Goal: Browse casually: Explore the website without a specific task or goal

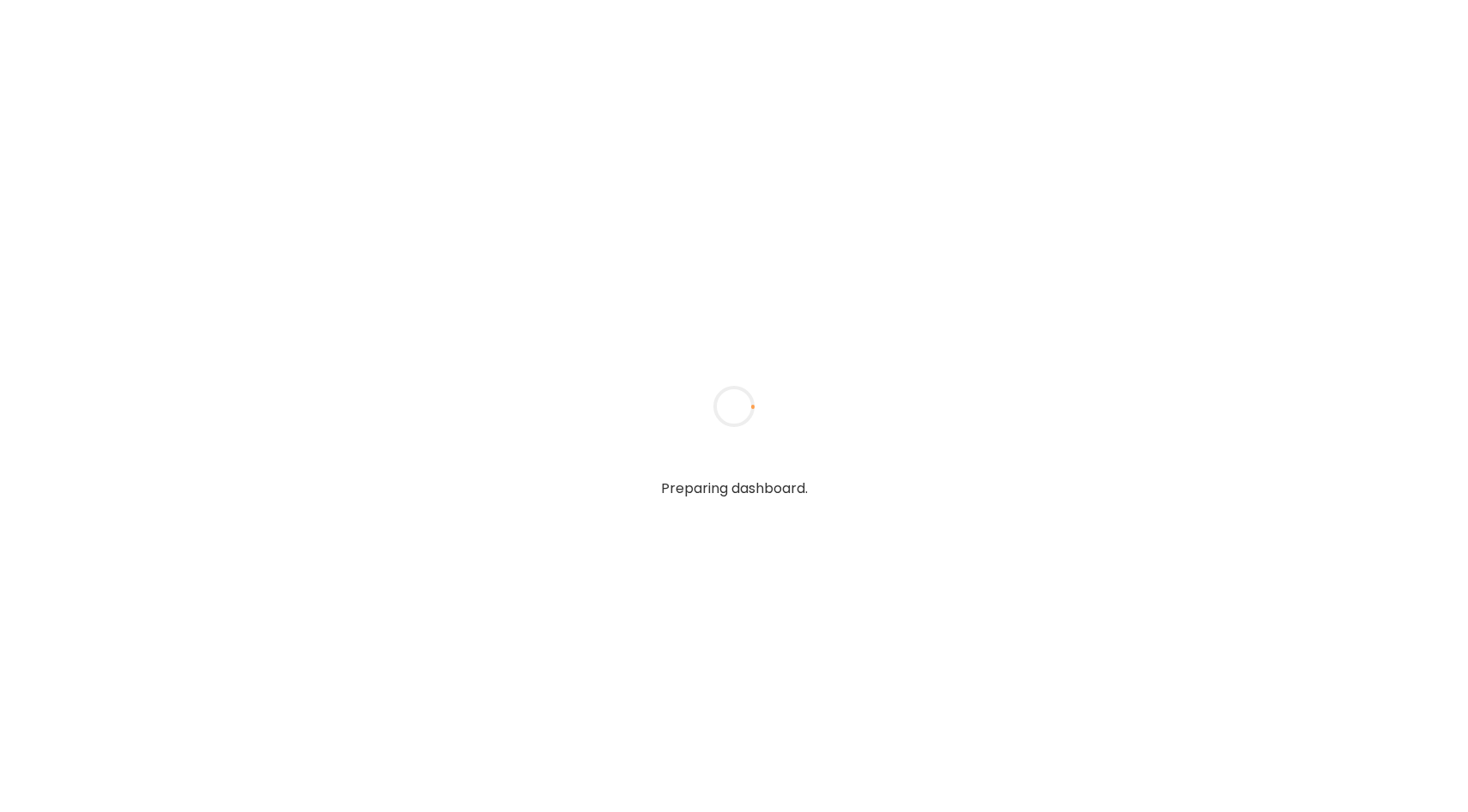
type input "**********"
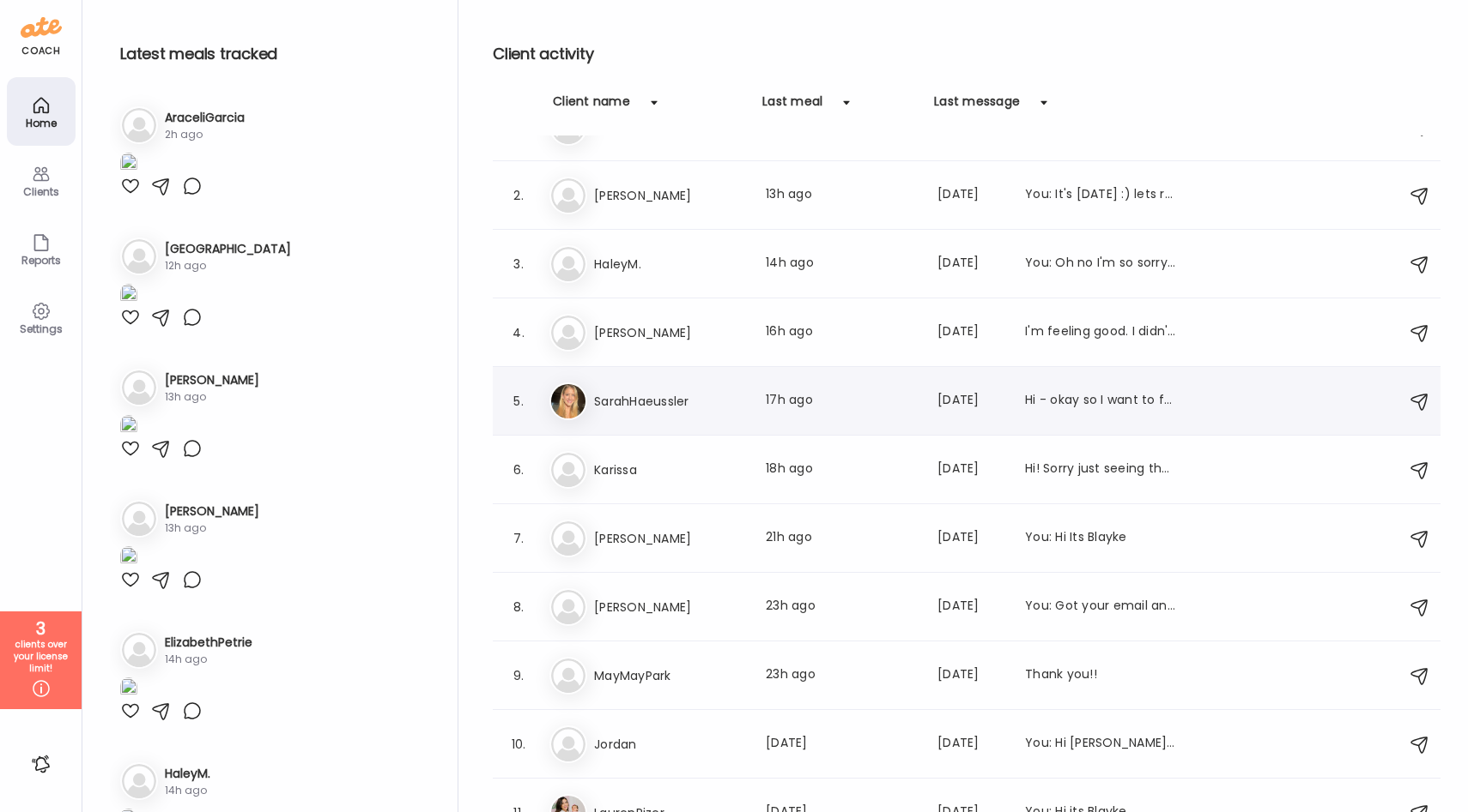
scroll to position [46, 0]
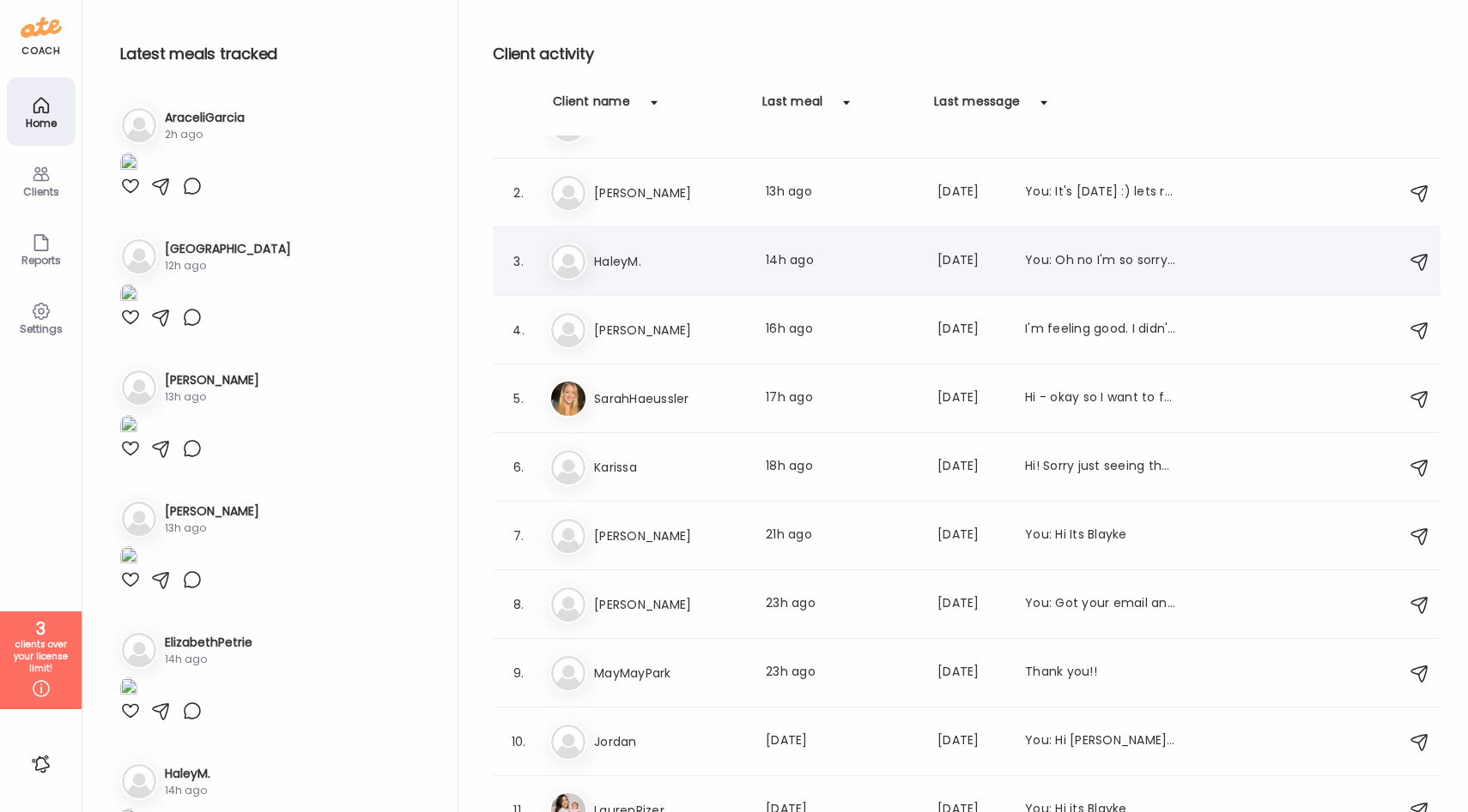
click at [699, 255] on h3 "HaleyM." at bounding box center [669, 262] width 151 height 21
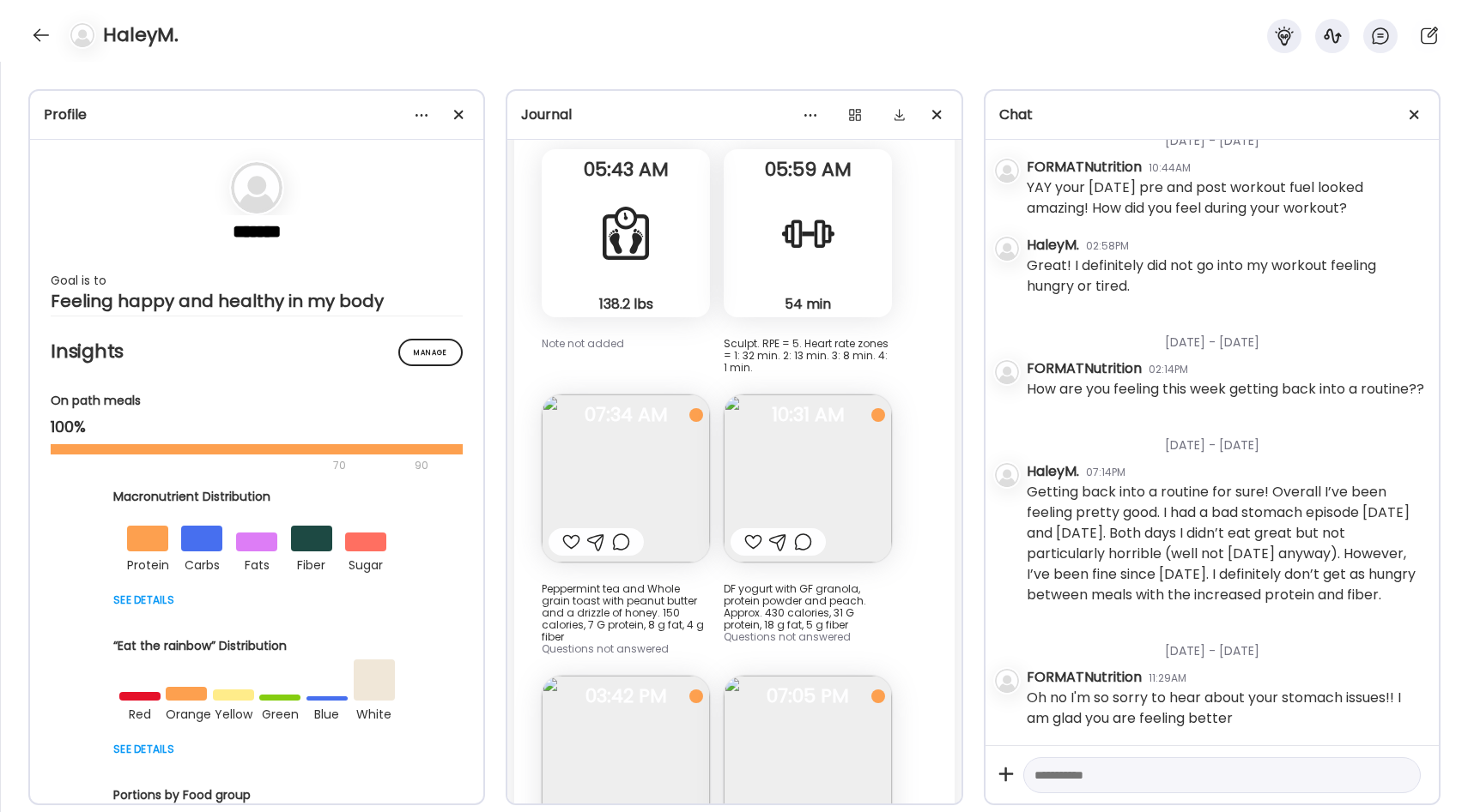
scroll to position [30399, 0]
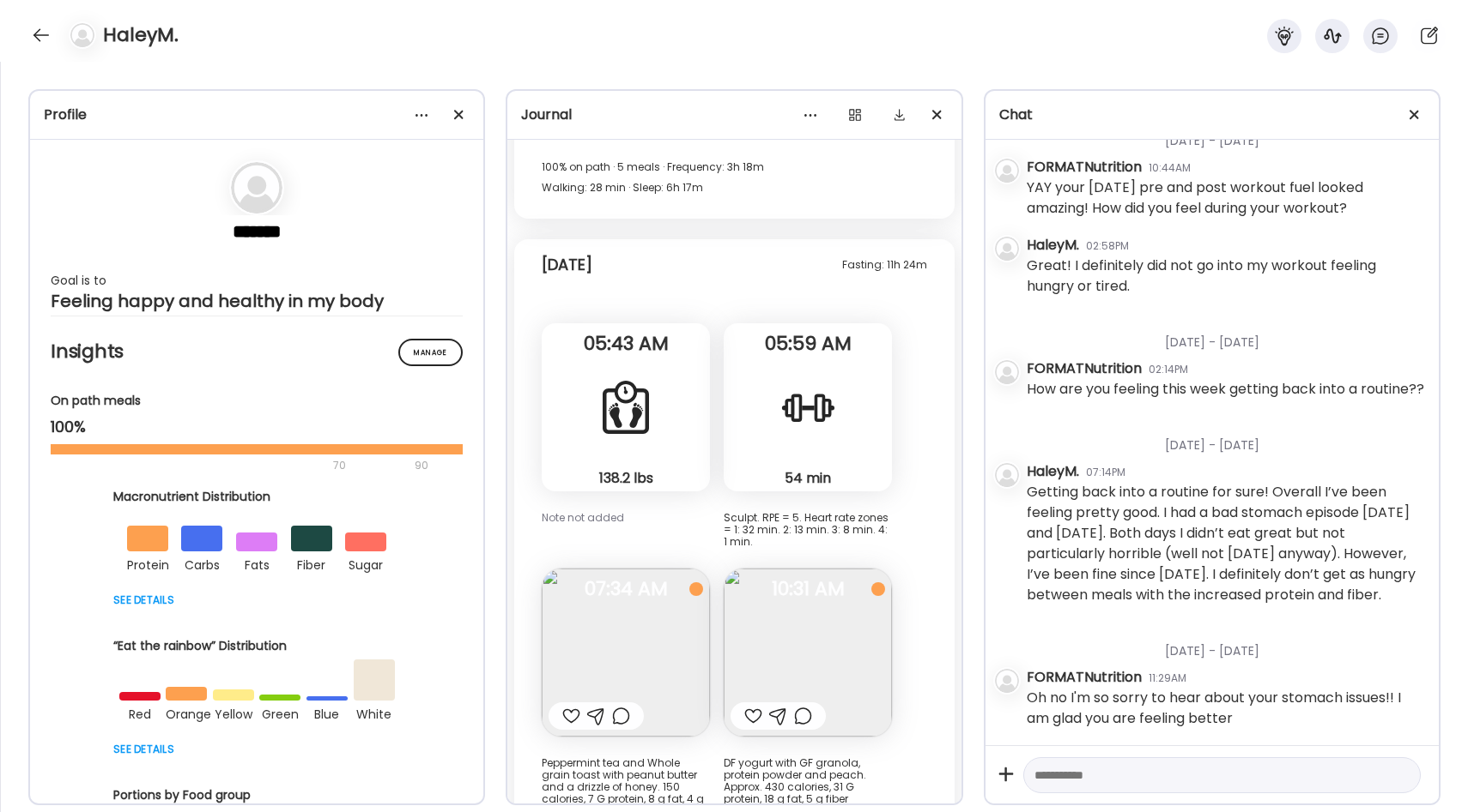
click at [816, 434] on div at bounding box center [808, 408] width 62 height 62
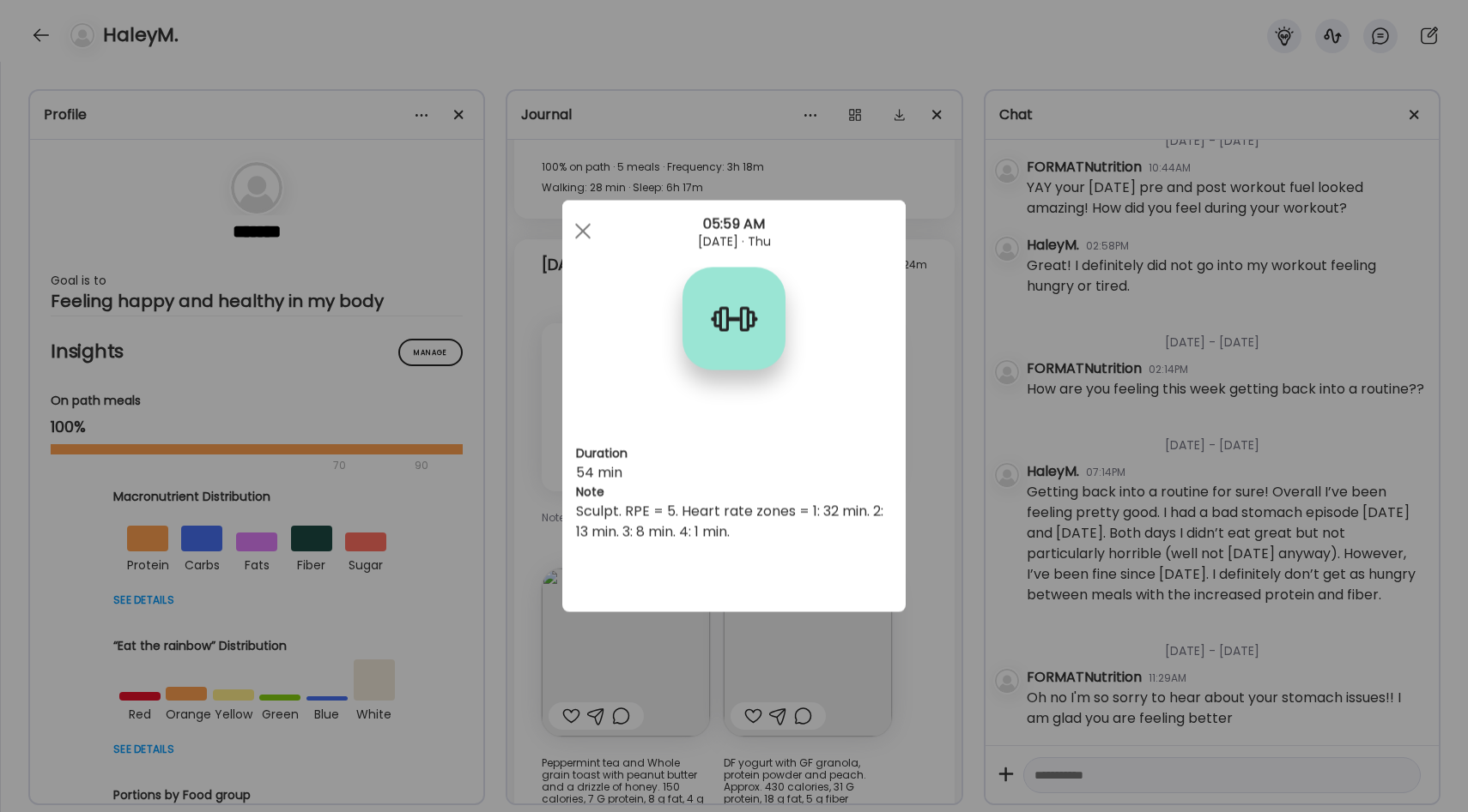
click at [919, 456] on div "Ate Coach Dashboard Wahoo! It’s official Take a moment to set up your Coach Pro…" at bounding box center [734, 406] width 1468 height 812
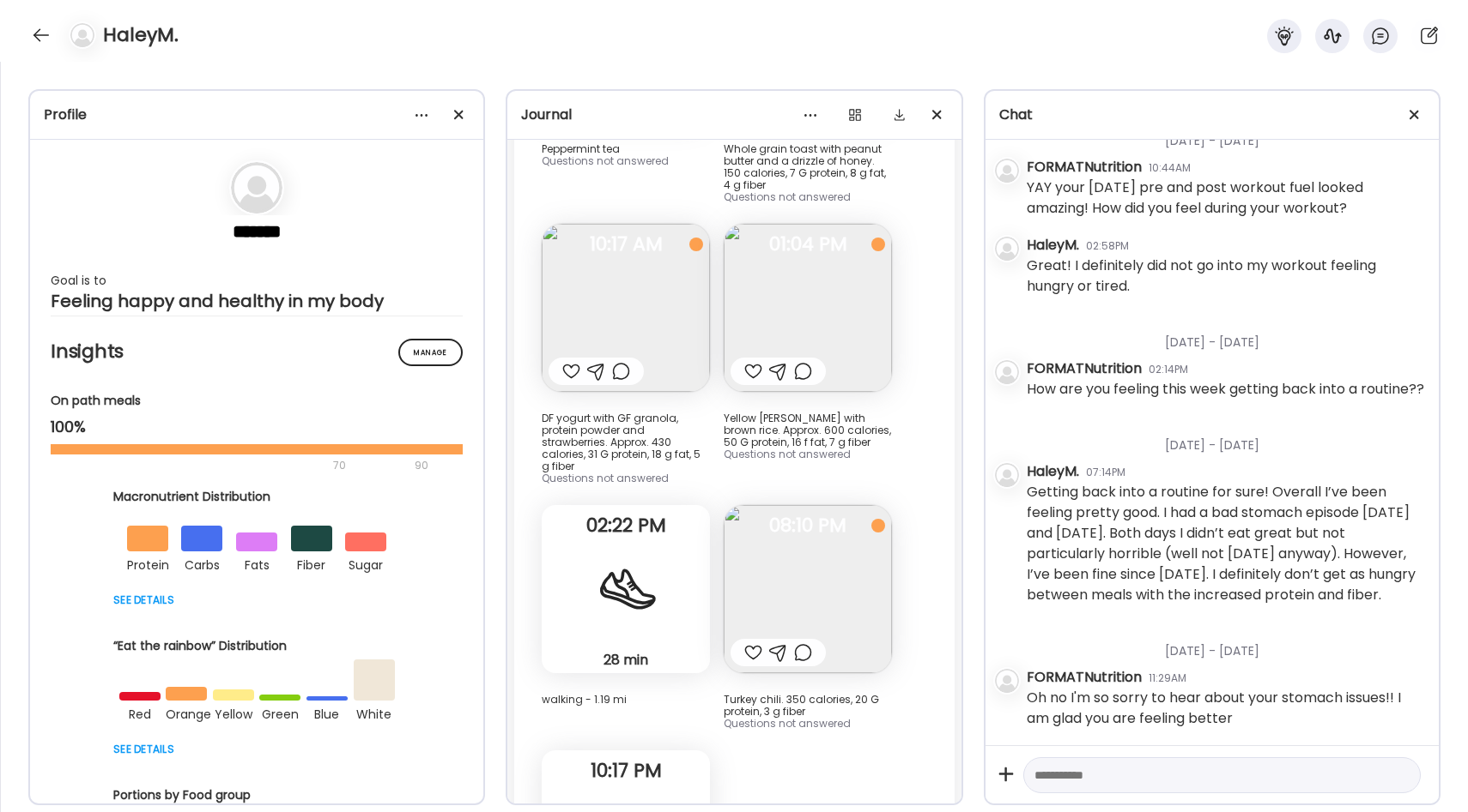
scroll to position [29555, 0]
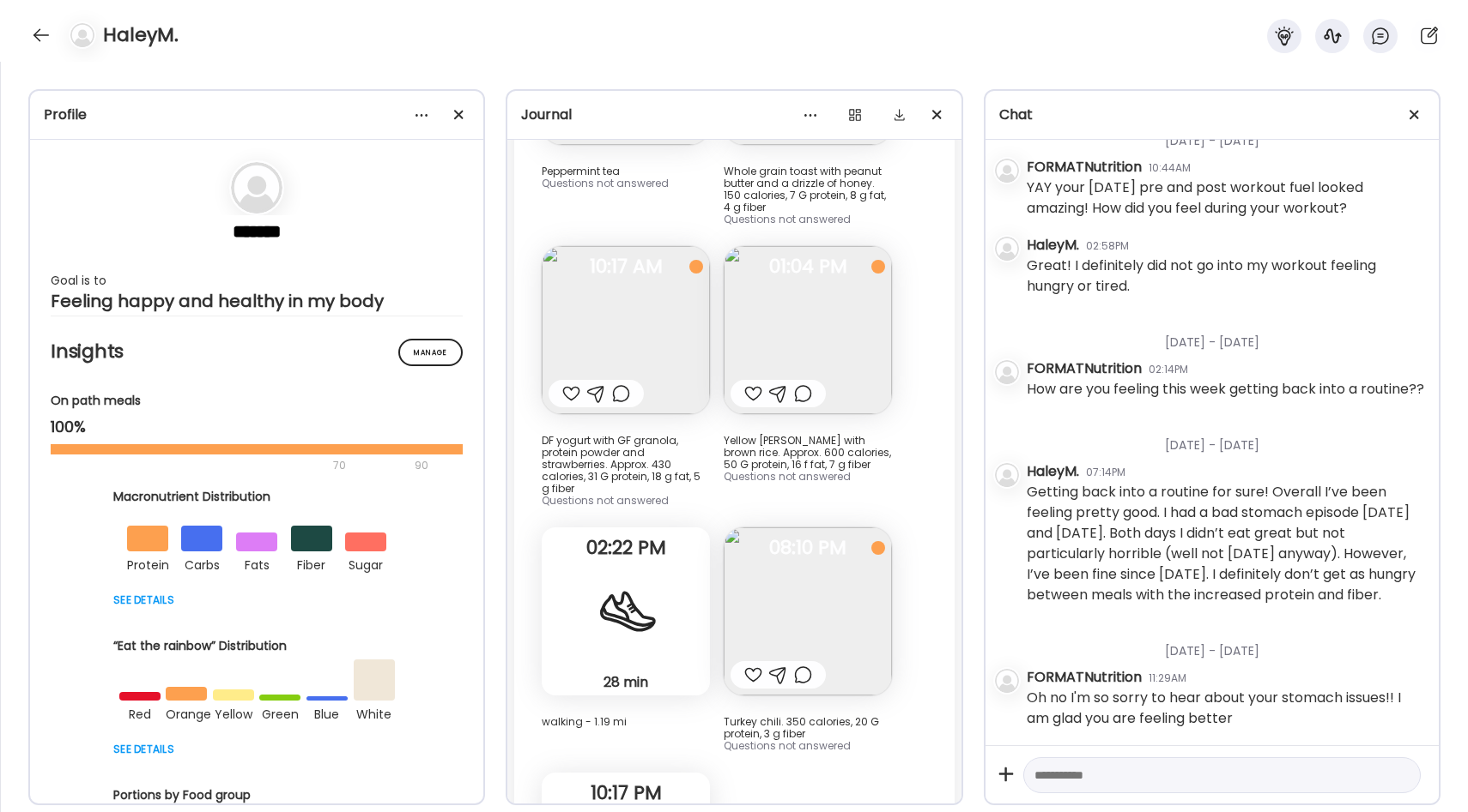
click at [758, 327] on img at bounding box center [807, 330] width 168 height 168
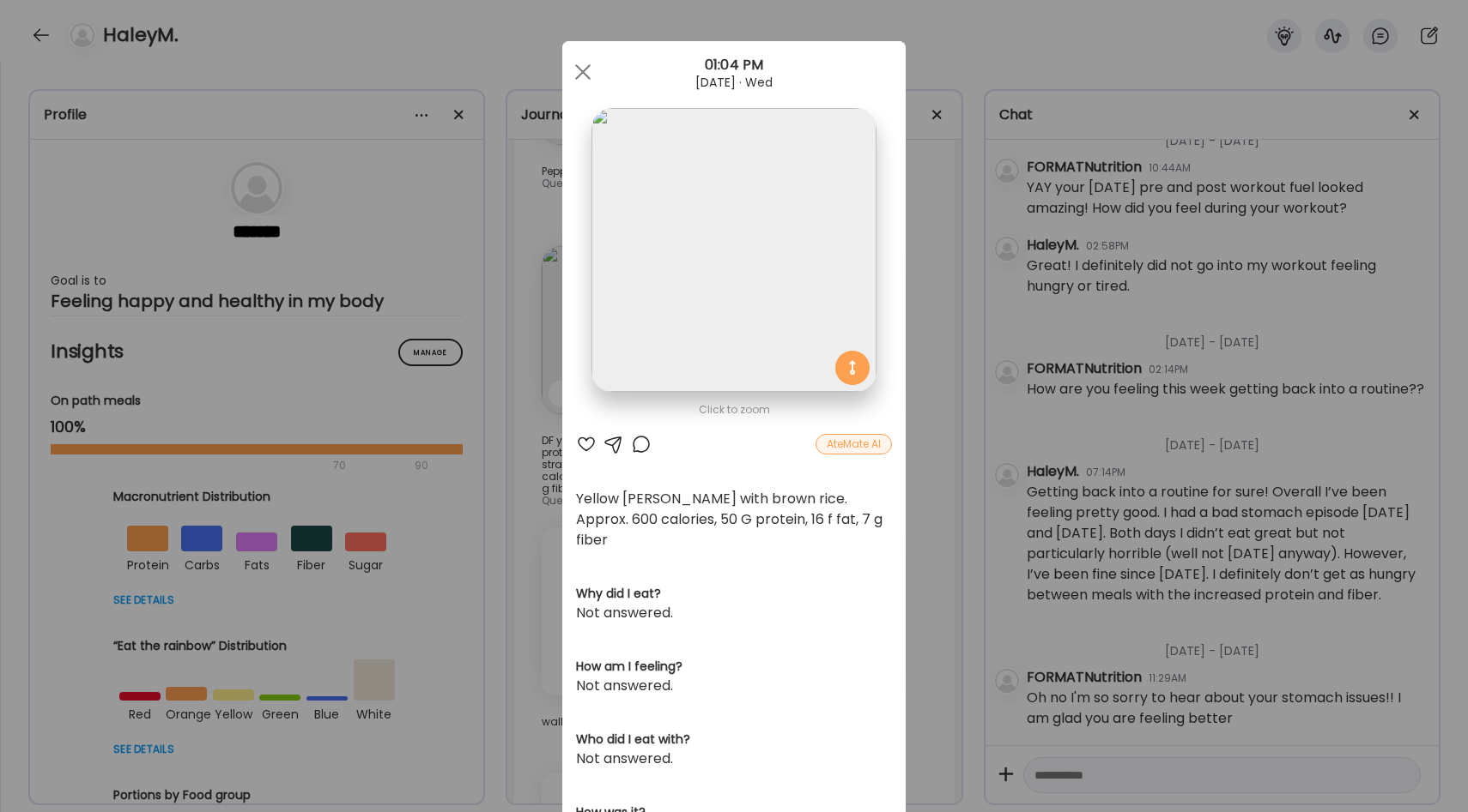
click at [925, 336] on div "Ate Coach Dashboard Wahoo! It’s official Take a moment to set up your Coach Pro…" at bounding box center [734, 406] width 1468 height 812
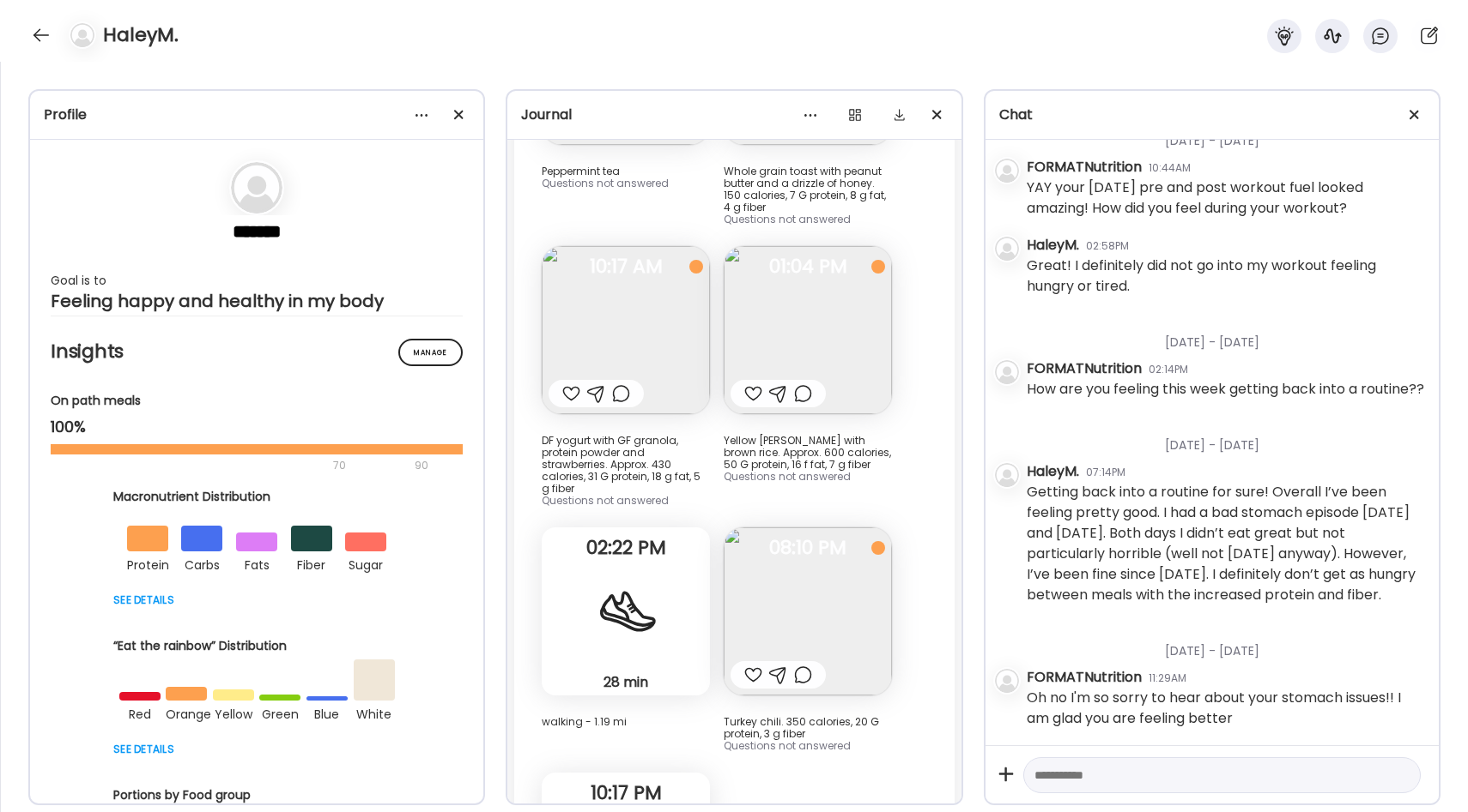
click at [647, 328] on img at bounding box center [625, 330] width 168 height 168
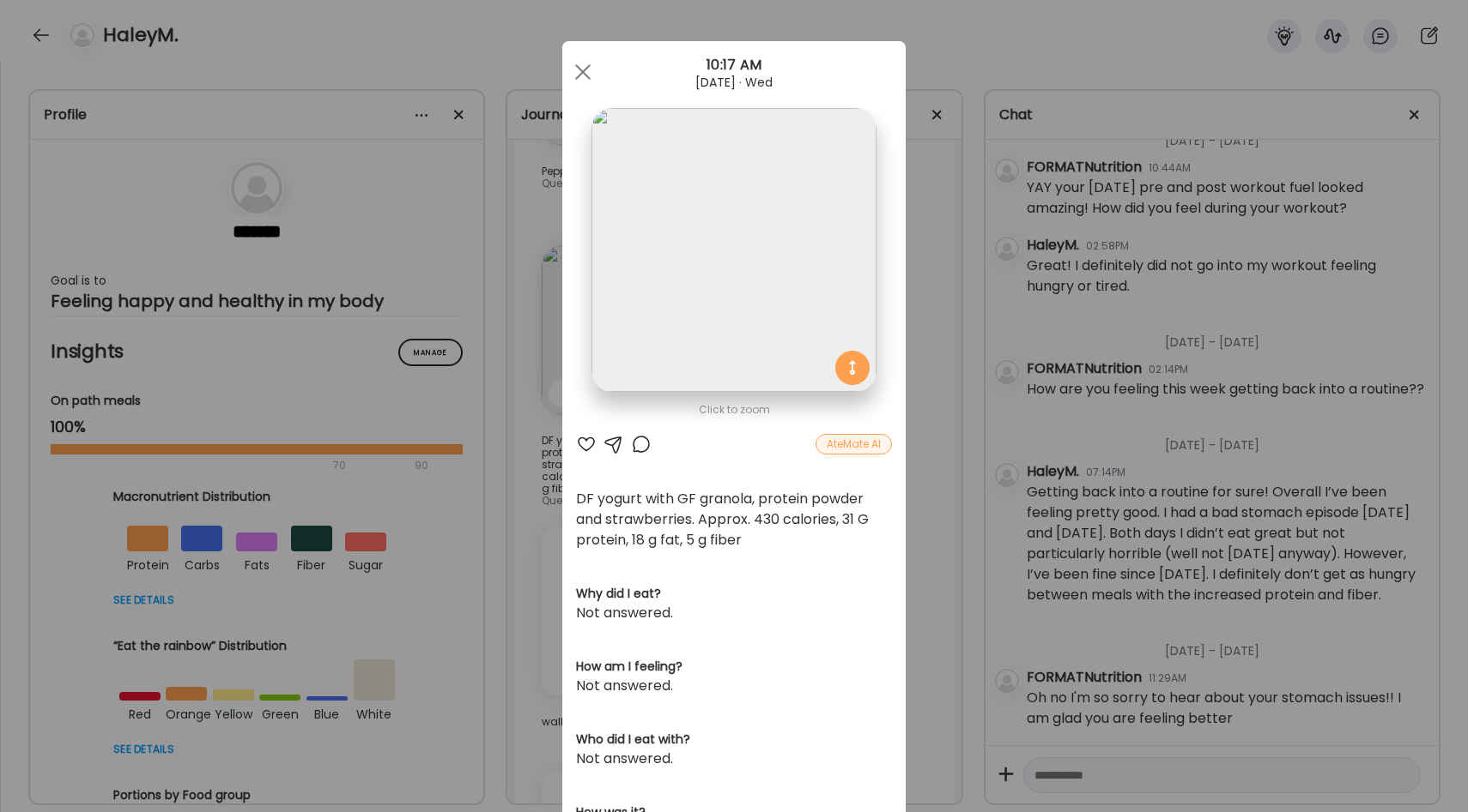
click at [932, 426] on div "Ate Coach Dashboard Wahoo! It’s official Take a moment to set up your Coach Pro…" at bounding box center [734, 406] width 1468 height 812
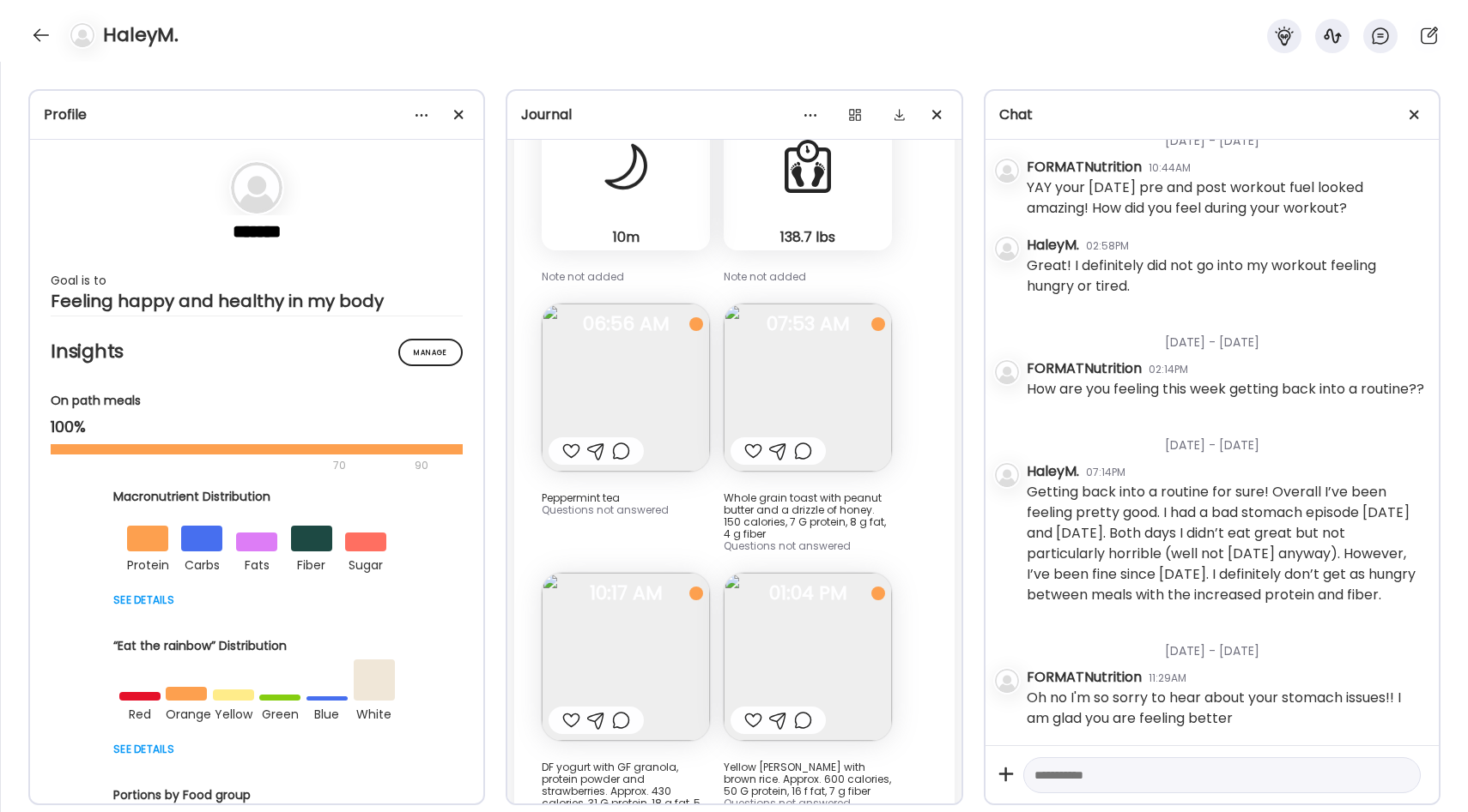
scroll to position [29212, 0]
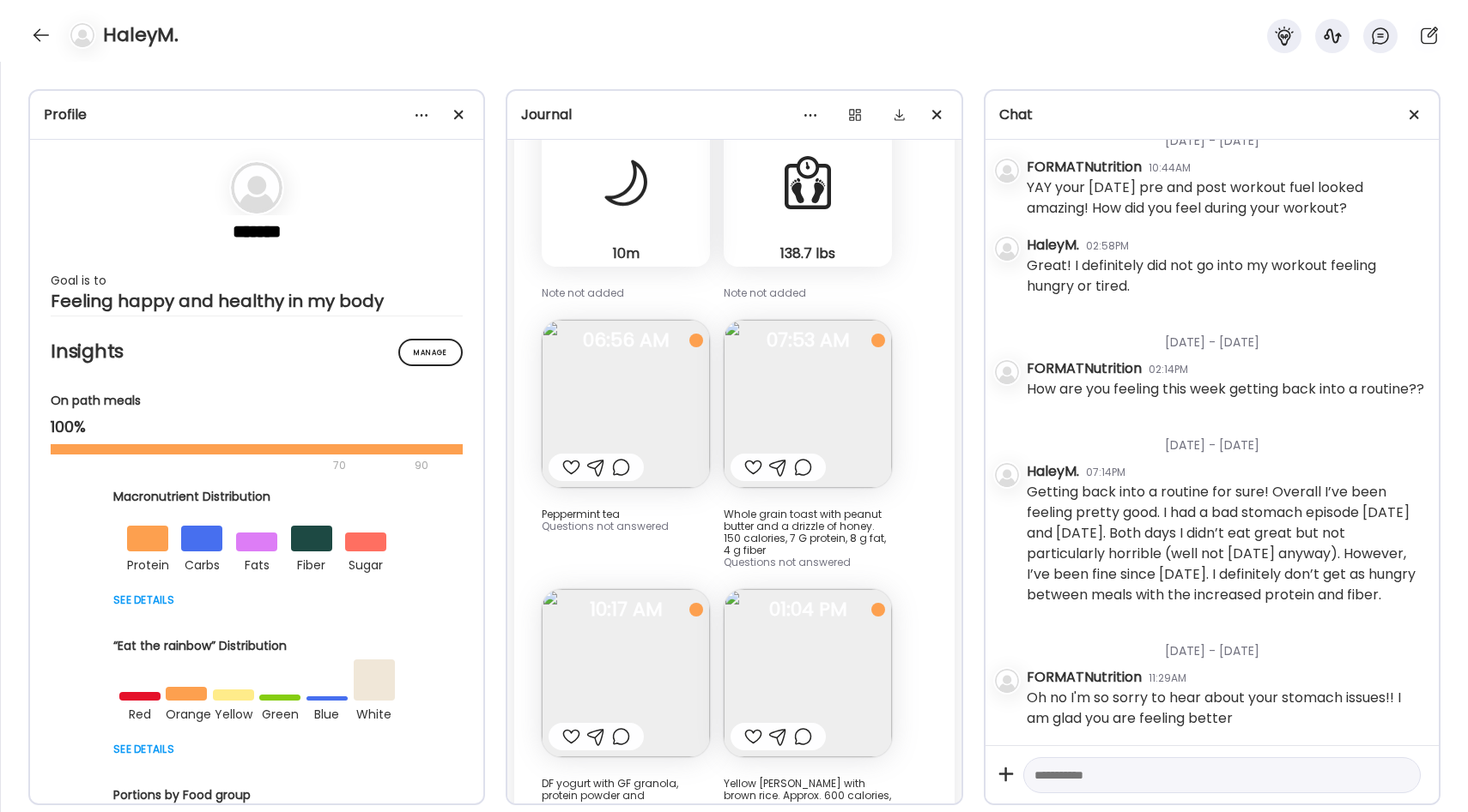
click at [674, 380] on img at bounding box center [625, 403] width 168 height 168
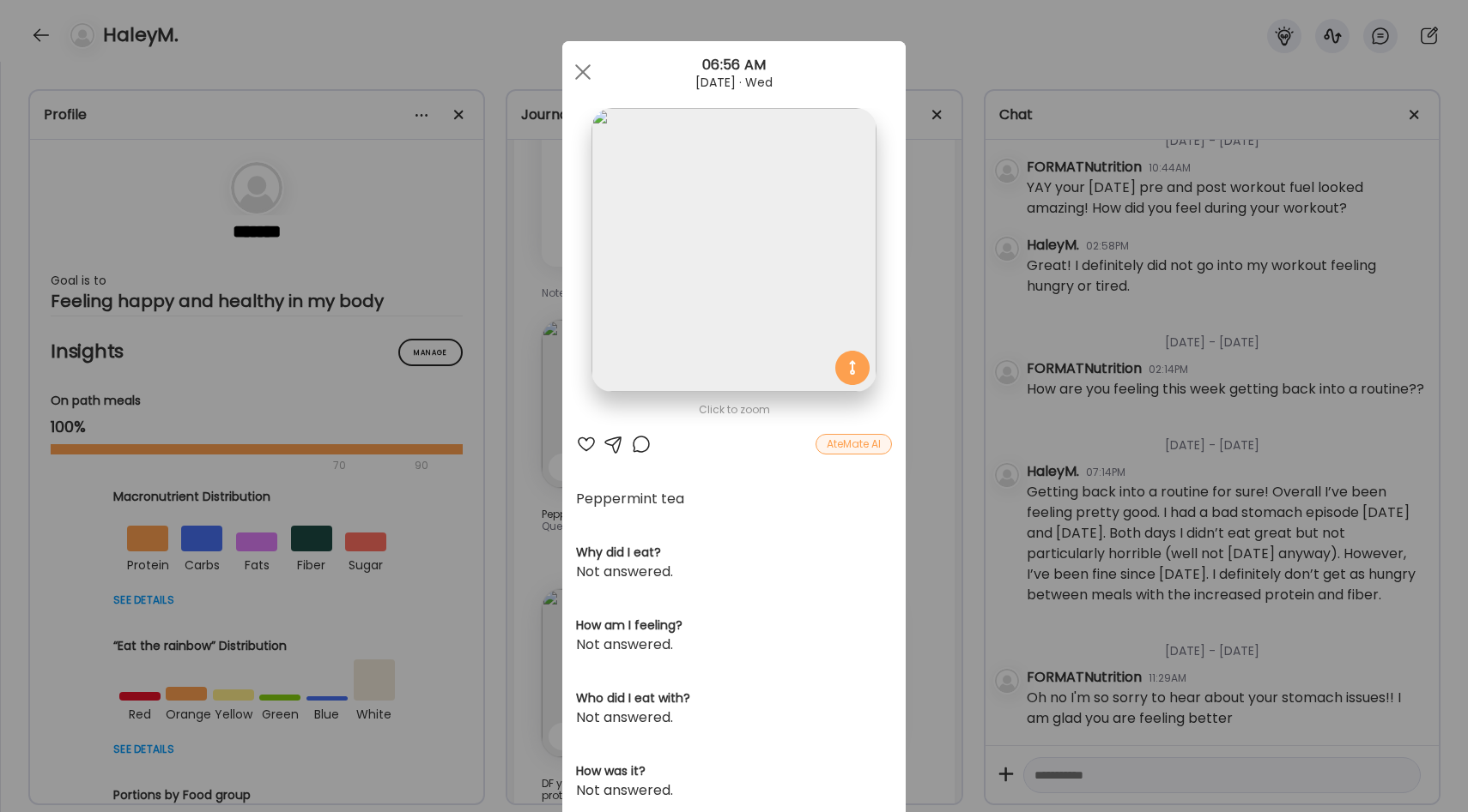
click at [937, 376] on div "Ate Coach Dashboard Wahoo! It’s official Take a moment to set up your Coach Pro…" at bounding box center [734, 406] width 1468 height 812
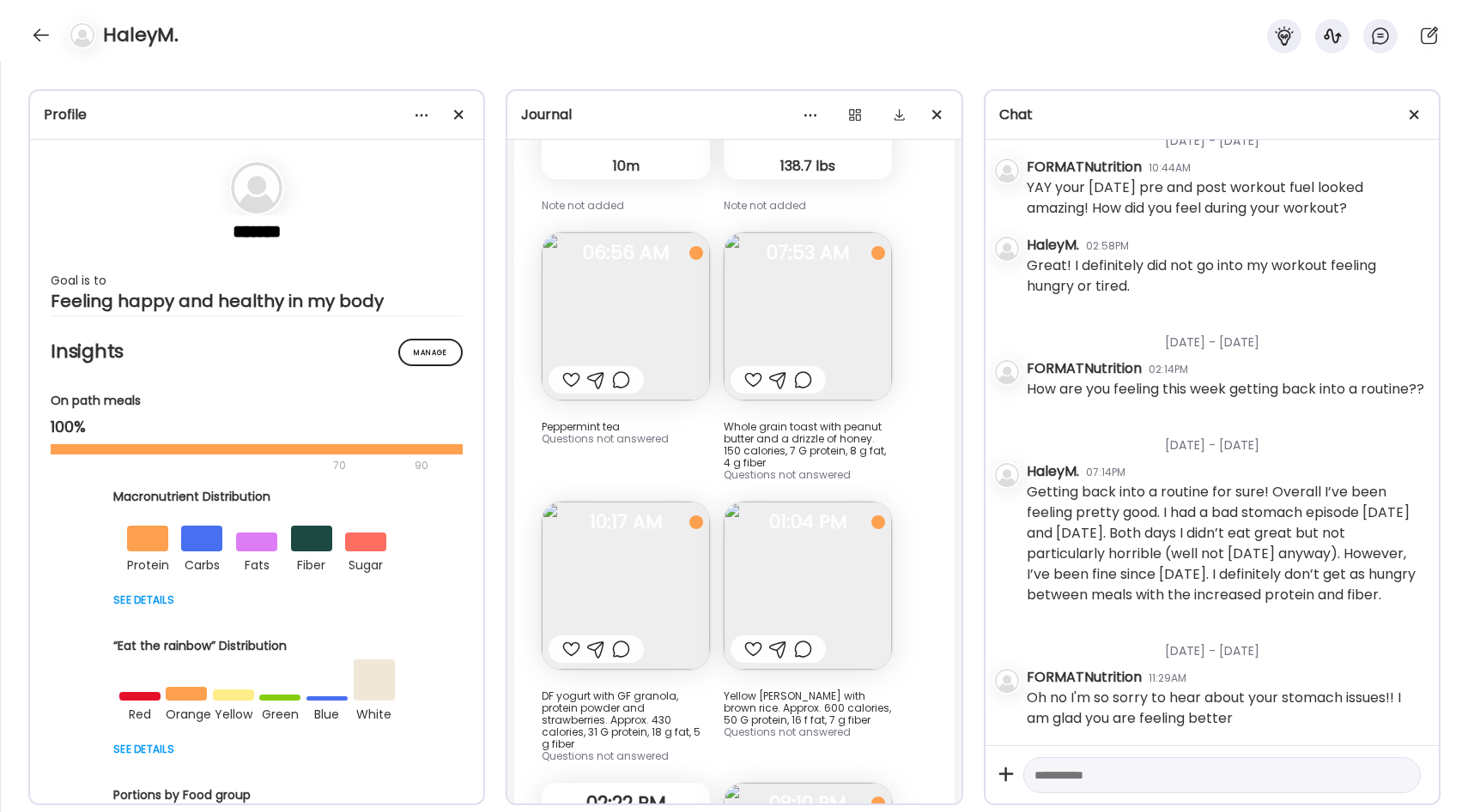
scroll to position [29303, 0]
click at [839, 311] on img at bounding box center [807, 314] width 168 height 168
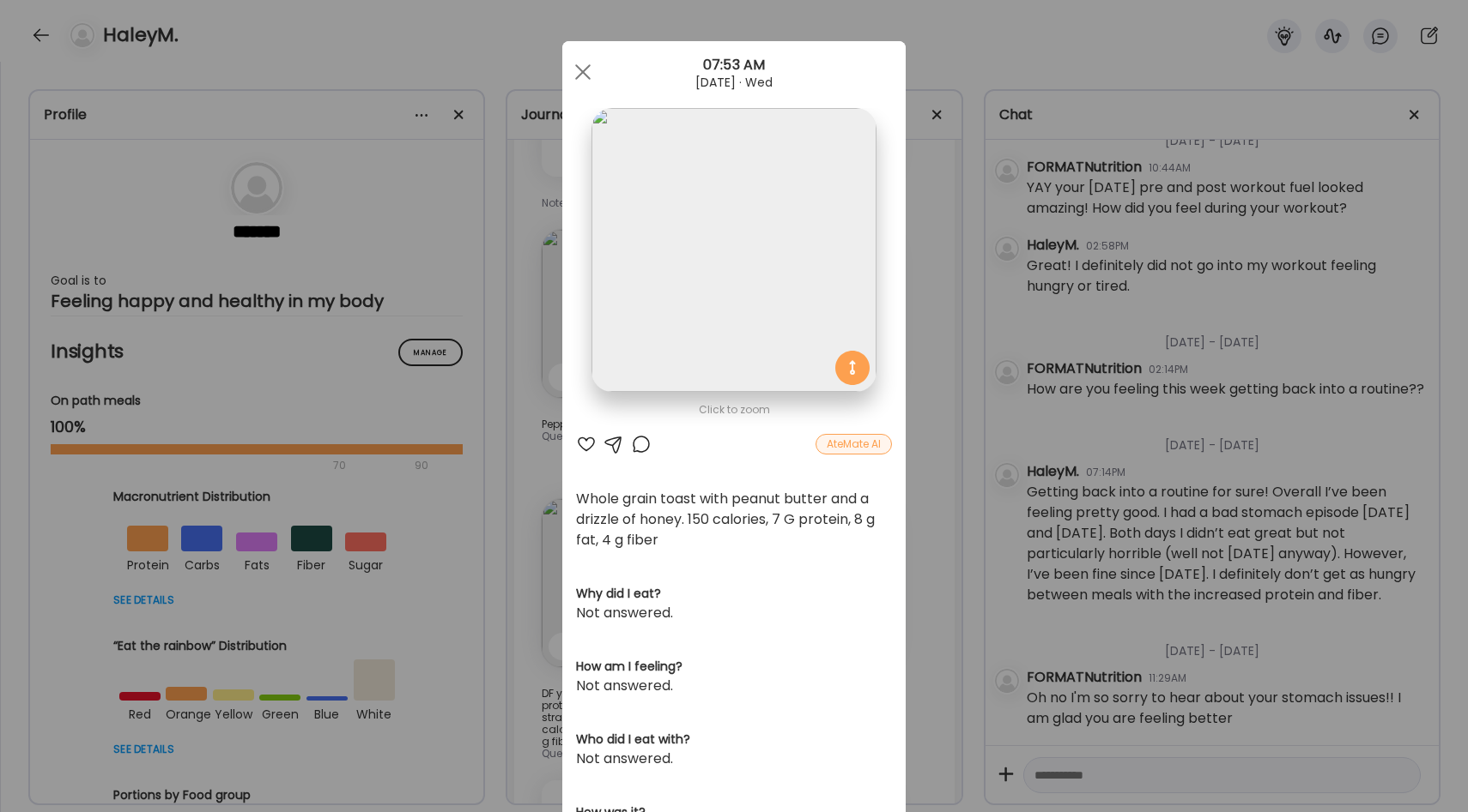
click at [933, 380] on div "Ate Coach Dashboard Wahoo! It’s official Take a moment to set up your Coach Pro…" at bounding box center [734, 406] width 1468 height 812
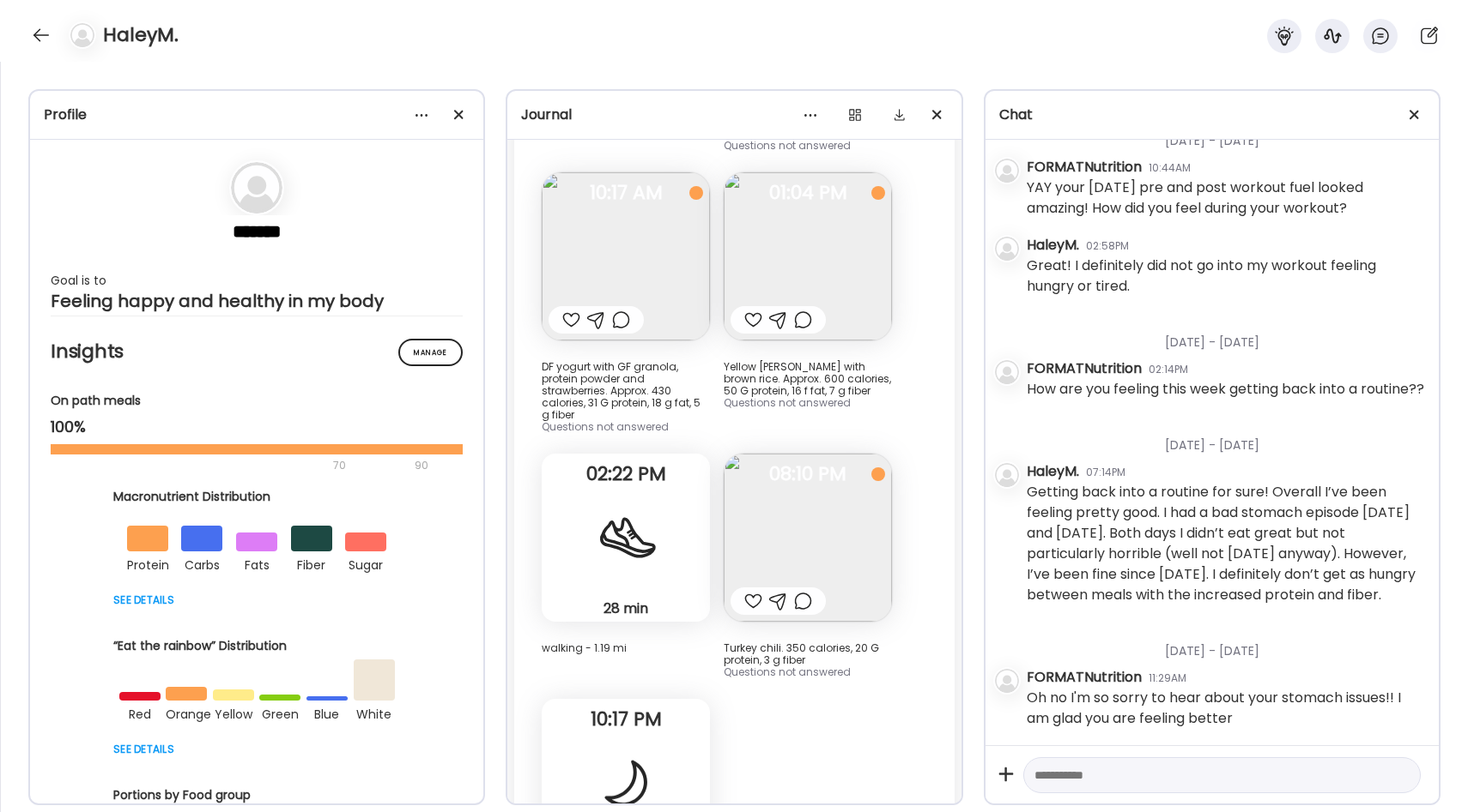
scroll to position [29633, 0]
click at [819, 513] on img at bounding box center [807, 534] width 168 height 168
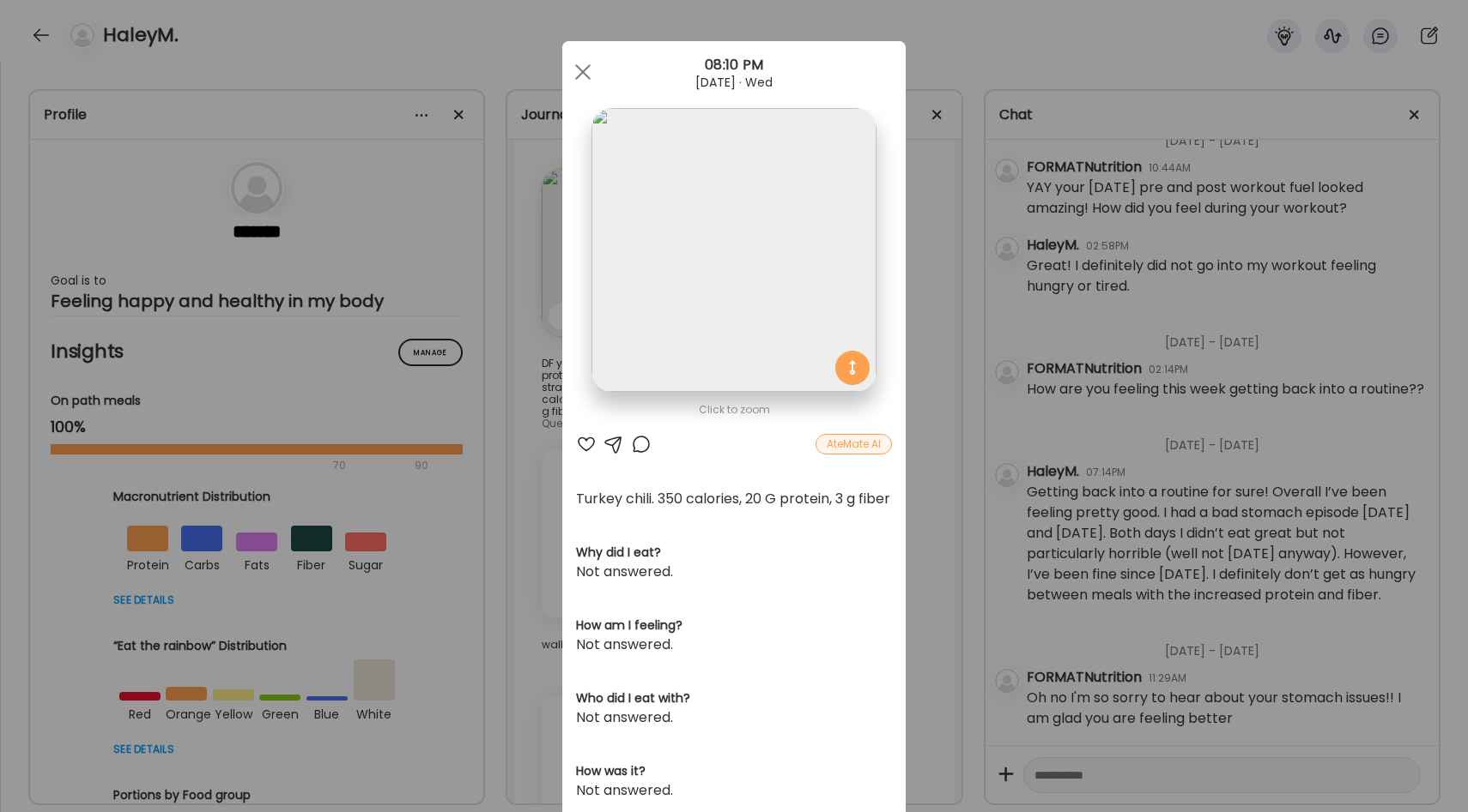
click at [919, 509] on div "Ate Coach Dashboard Wahoo! It’s official Take a moment to set up your Coach Pro…" at bounding box center [734, 406] width 1468 height 812
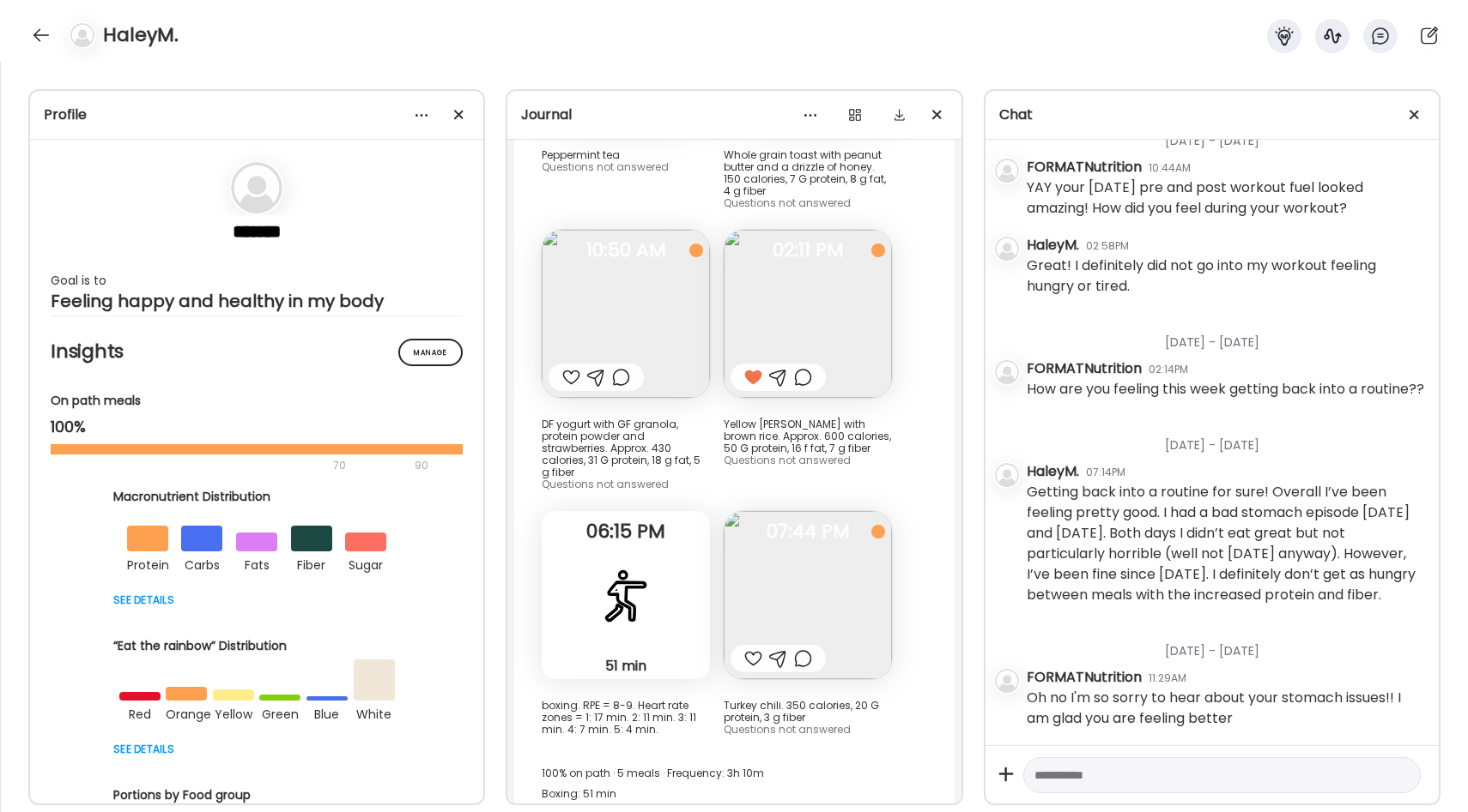
scroll to position [28379, 0]
click at [775, 316] on img at bounding box center [807, 316] width 168 height 168
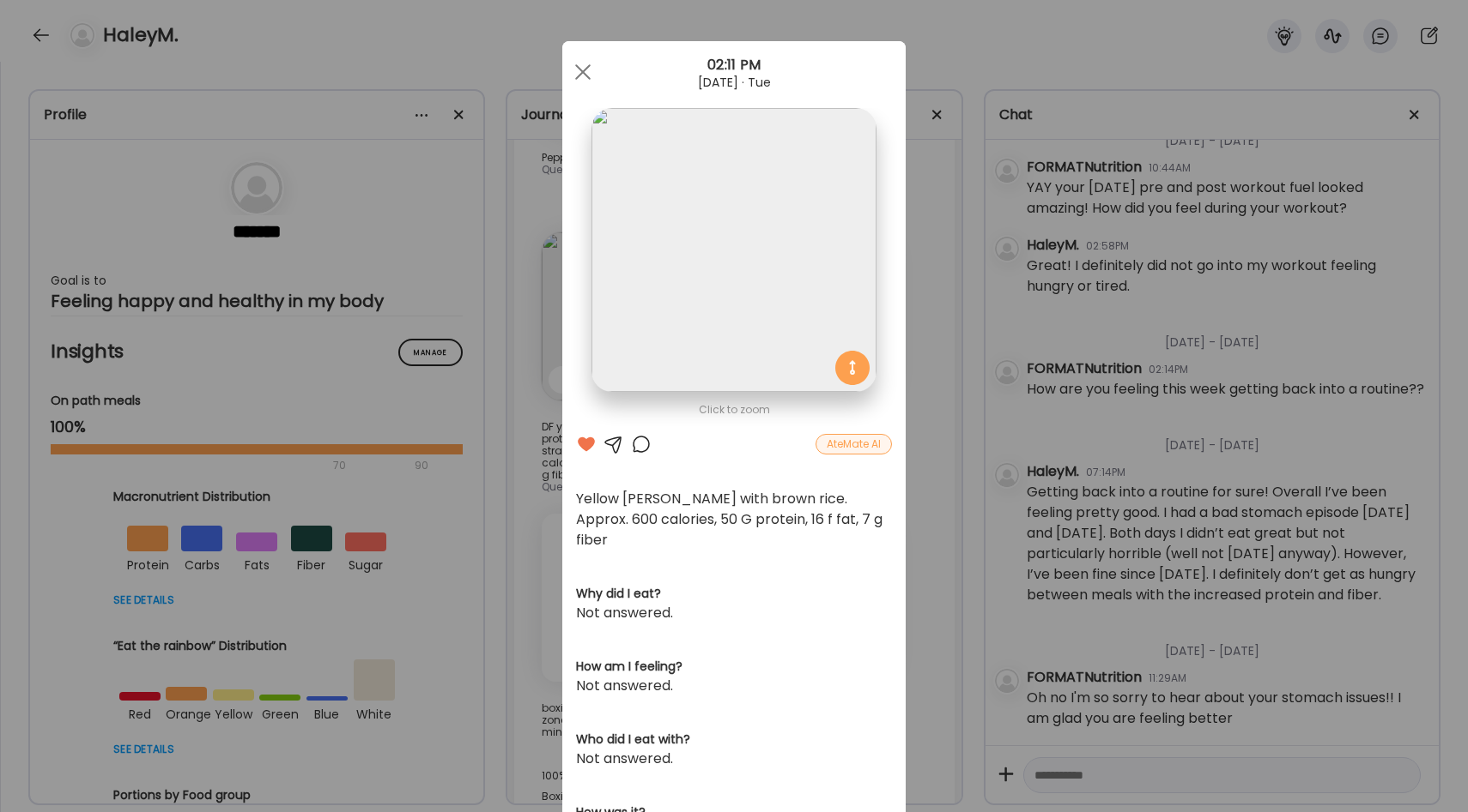
click at [916, 377] on div "Ate Coach Dashboard Wahoo! It’s official Take a moment to set up your Coach Pro…" at bounding box center [734, 406] width 1468 height 812
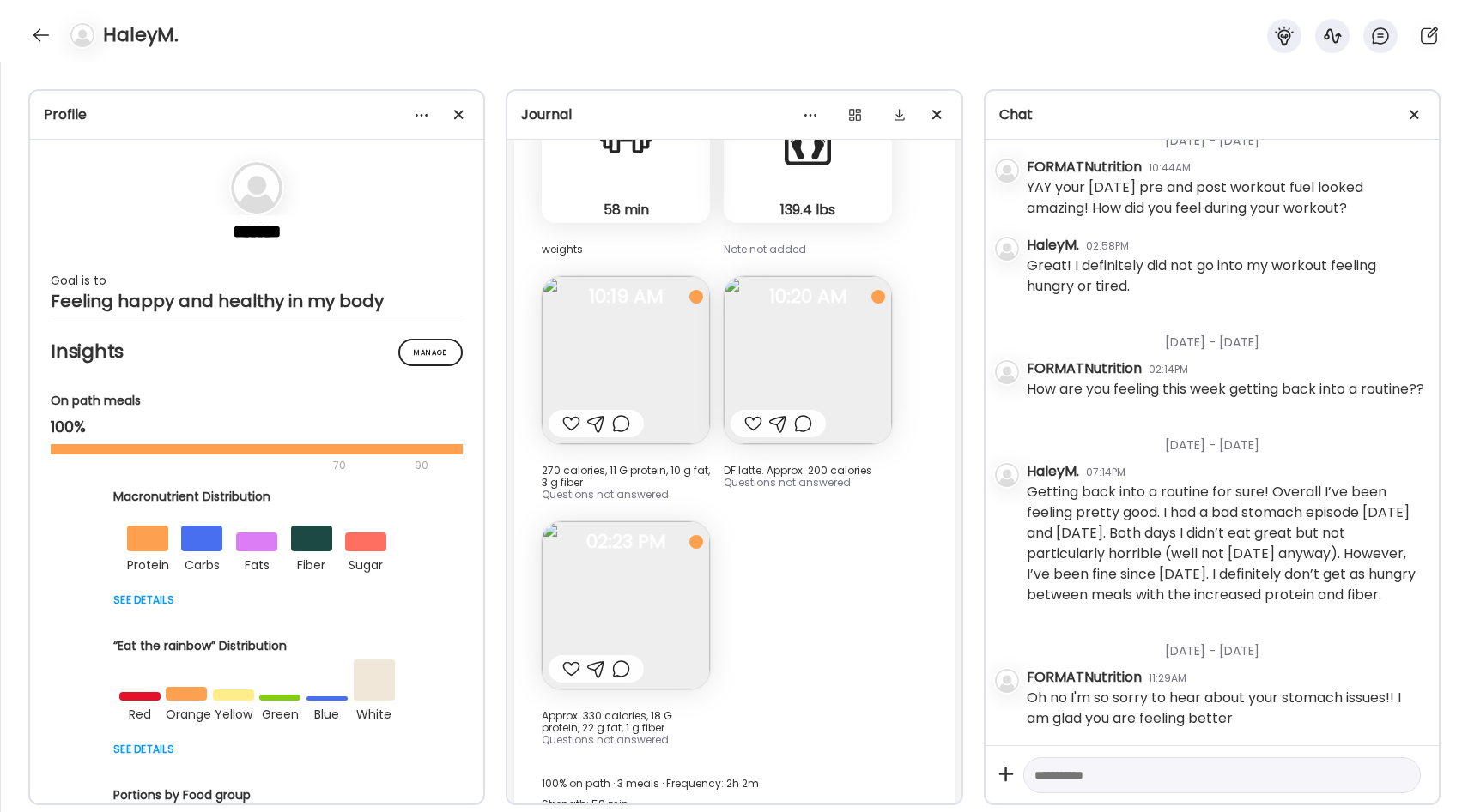
scroll to position [25889, 0]
click at [631, 581] on img at bounding box center [625, 606] width 168 height 168
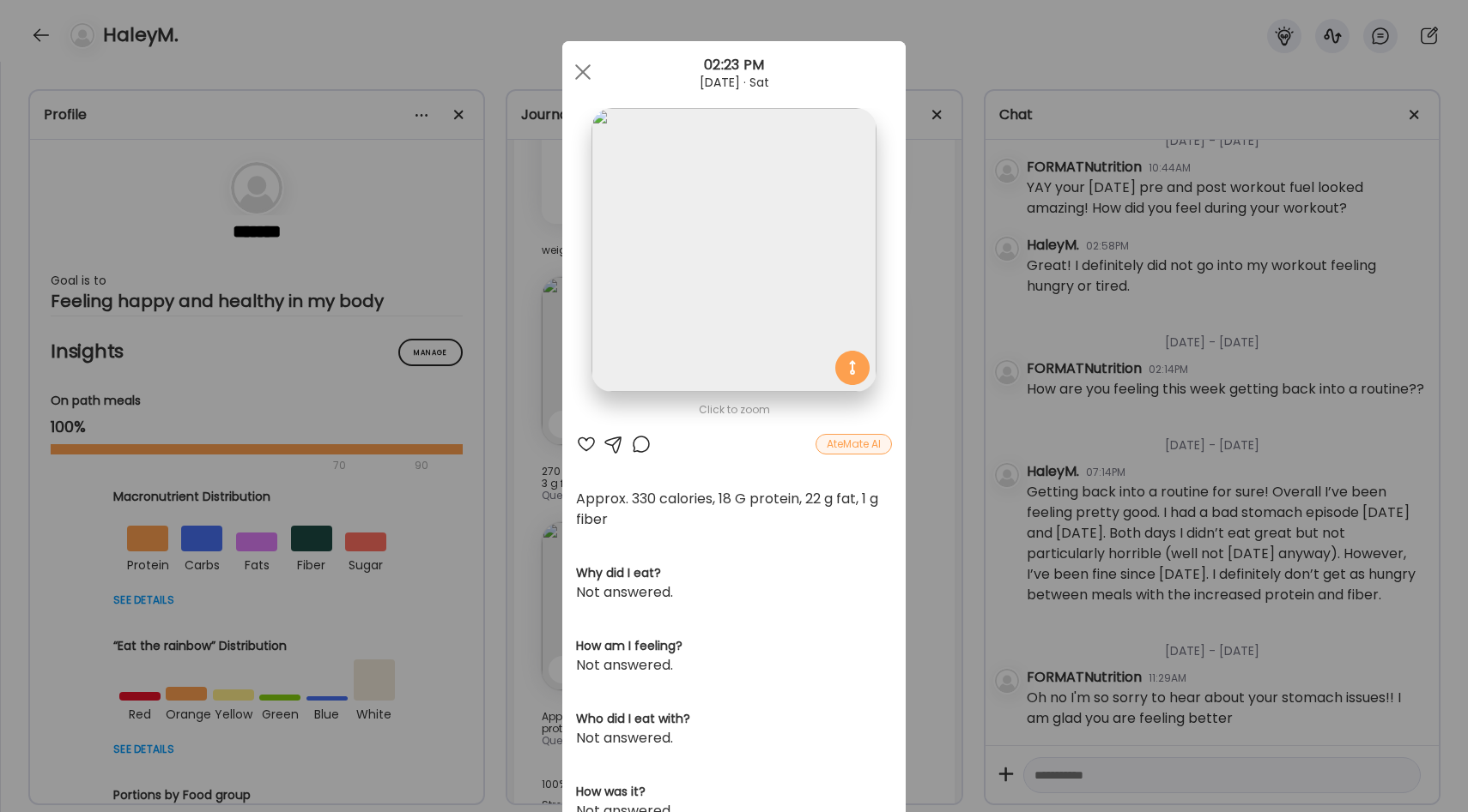
click at [925, 503] on div "Ate Coach Dashboard Wahoo! It’s official Take a moment to set up your Coach Pro…" at bounding box center [734, 406] width 1468 height 812
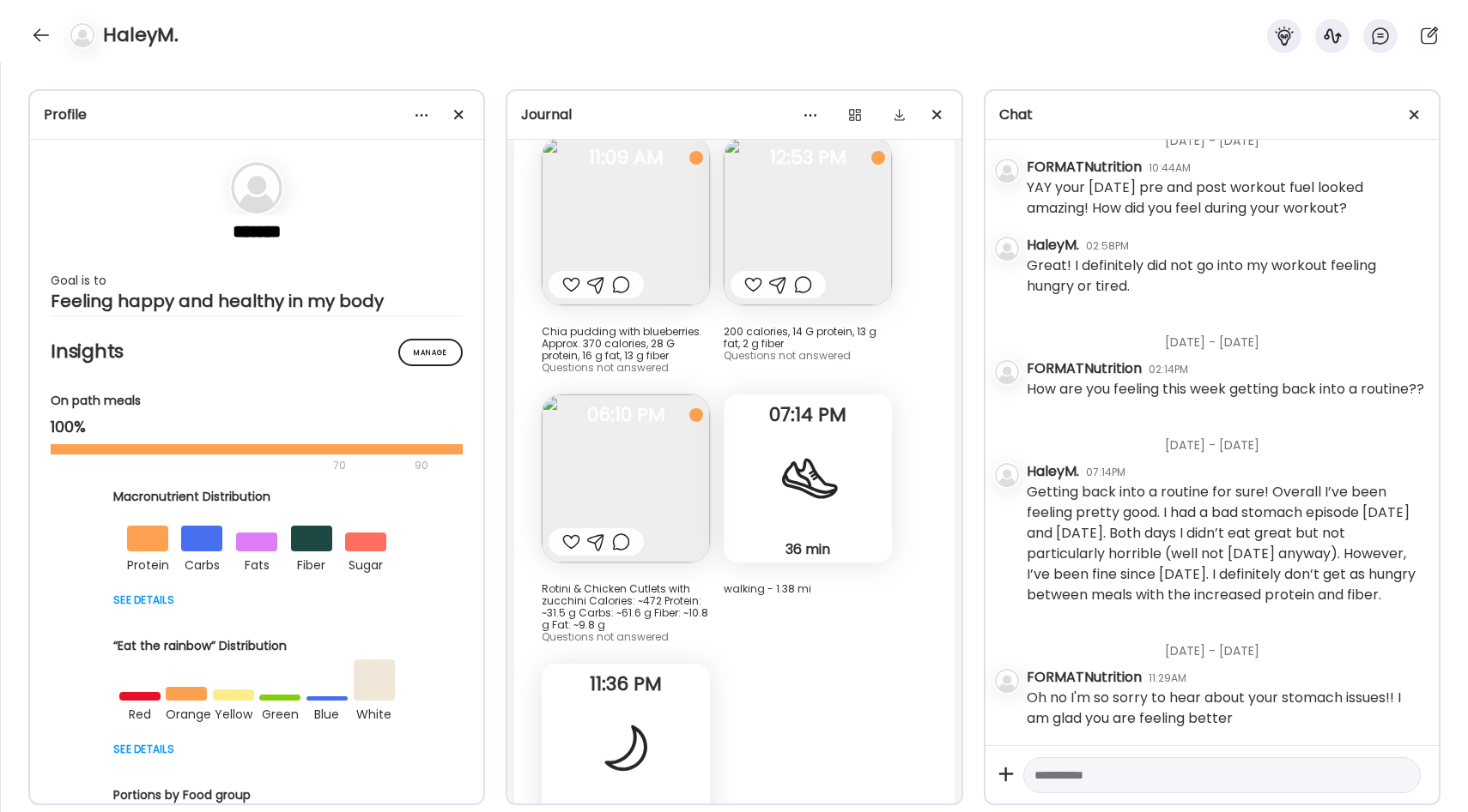
scroll to position [24471, 0]
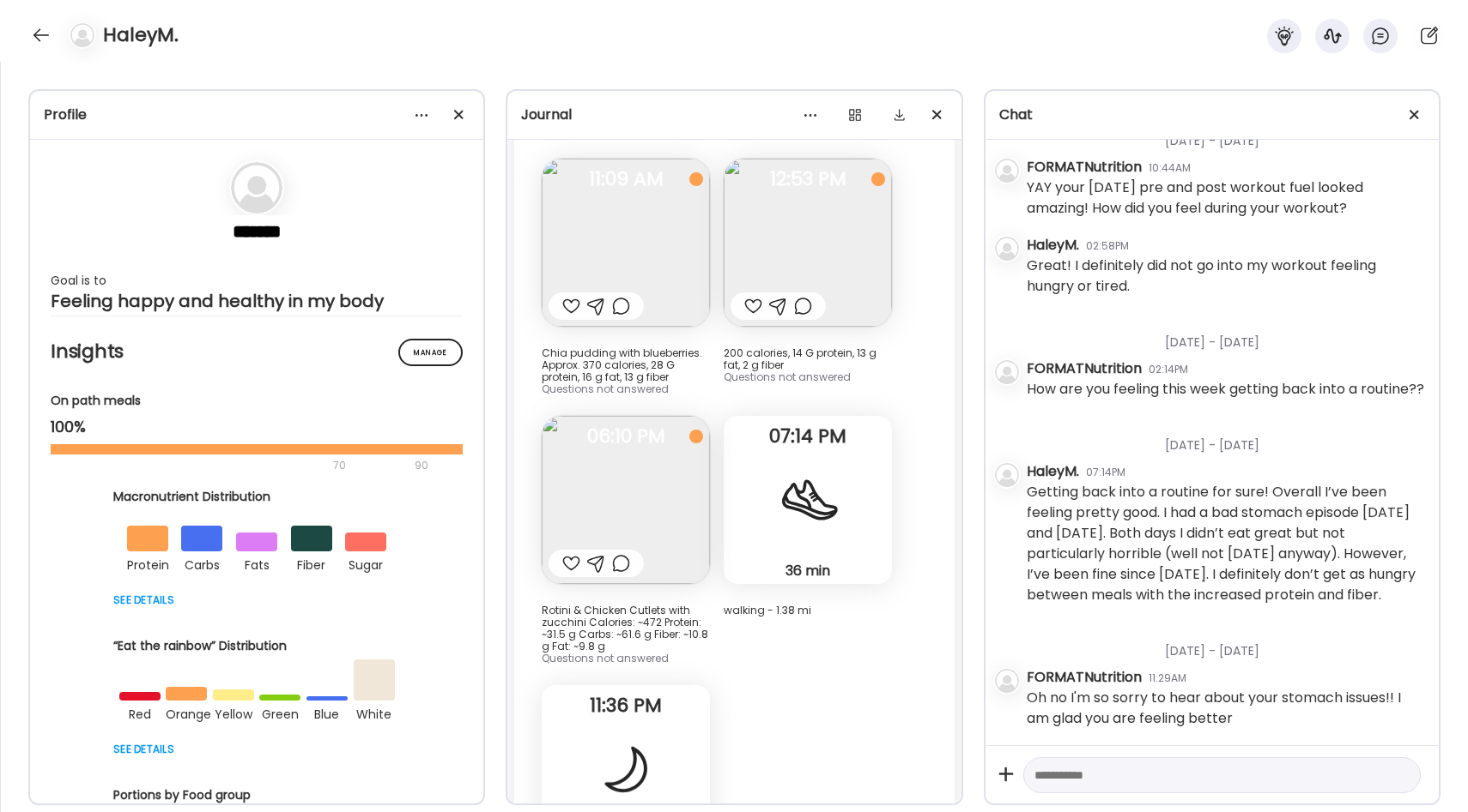
click at [644, 480] on img at bounding box center [625, 500] width 168 height 168
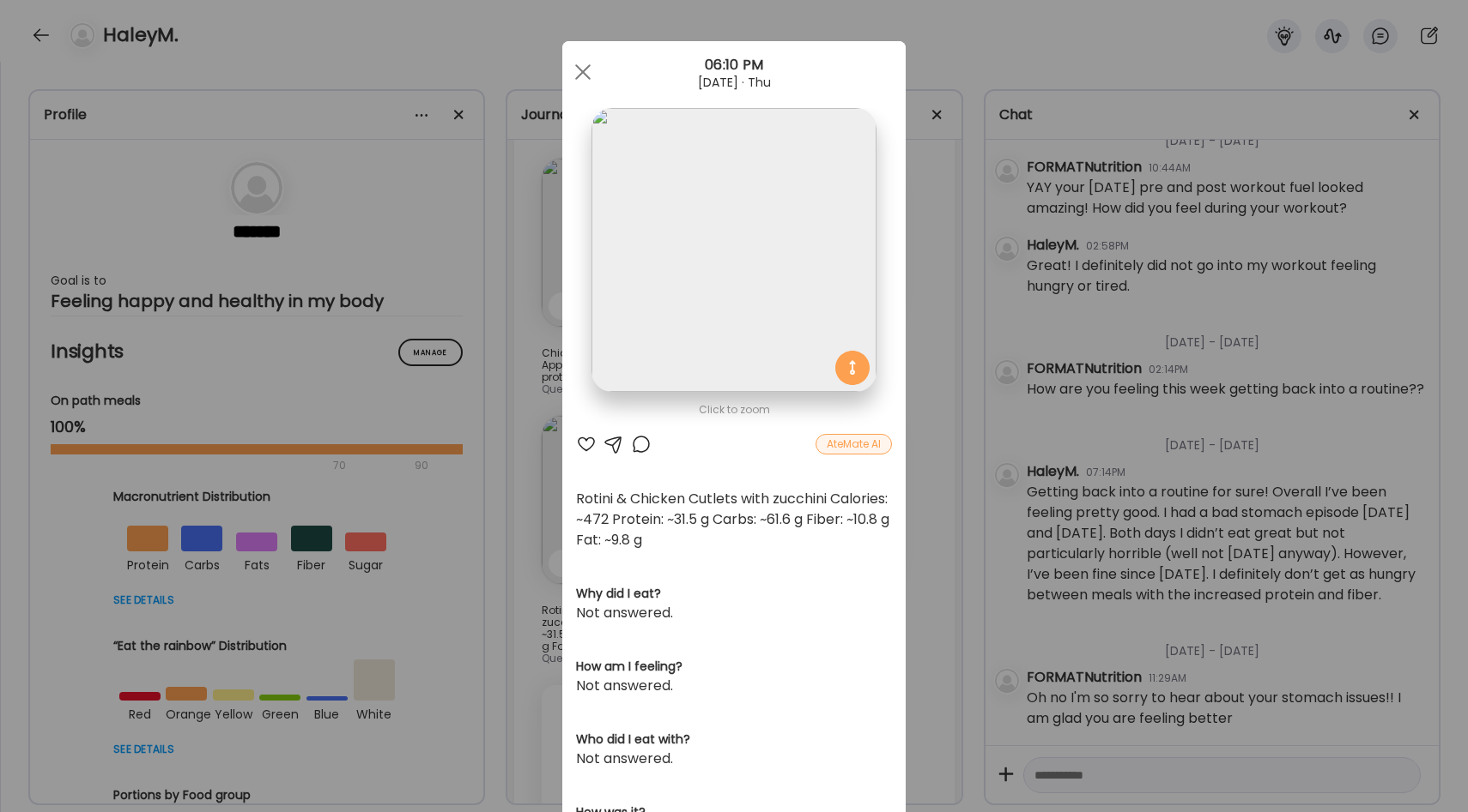
click at [921, 405] on div "Ate Coach Dashboard Wahoo! It’s official Take a moment to set up your Coach Pro…" at bounding box center [734, 406] width 1468 height 812
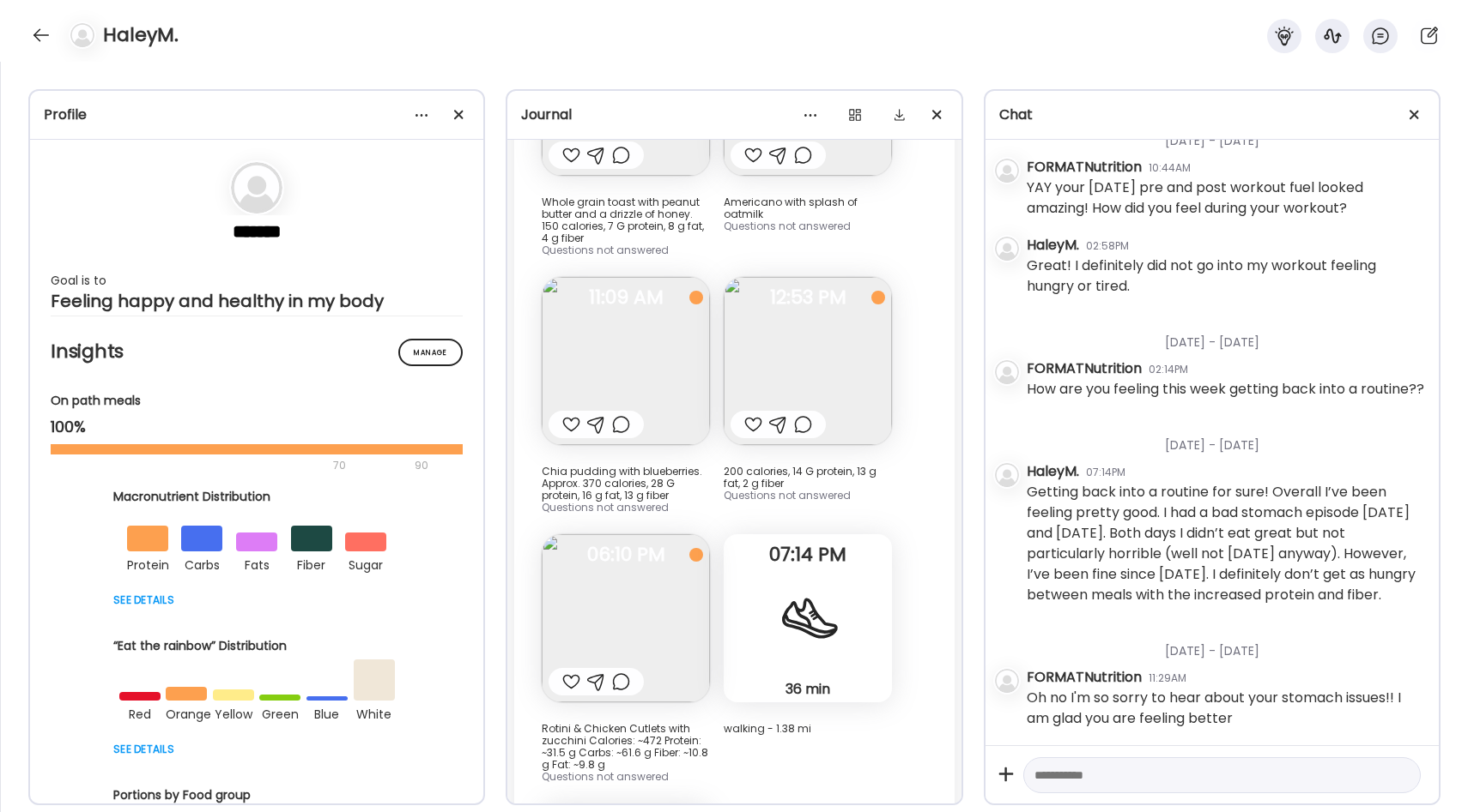
scroll to position [24353, 0]
click at [638, 356] on img at bounding box center [625, 359] width 168 height 168
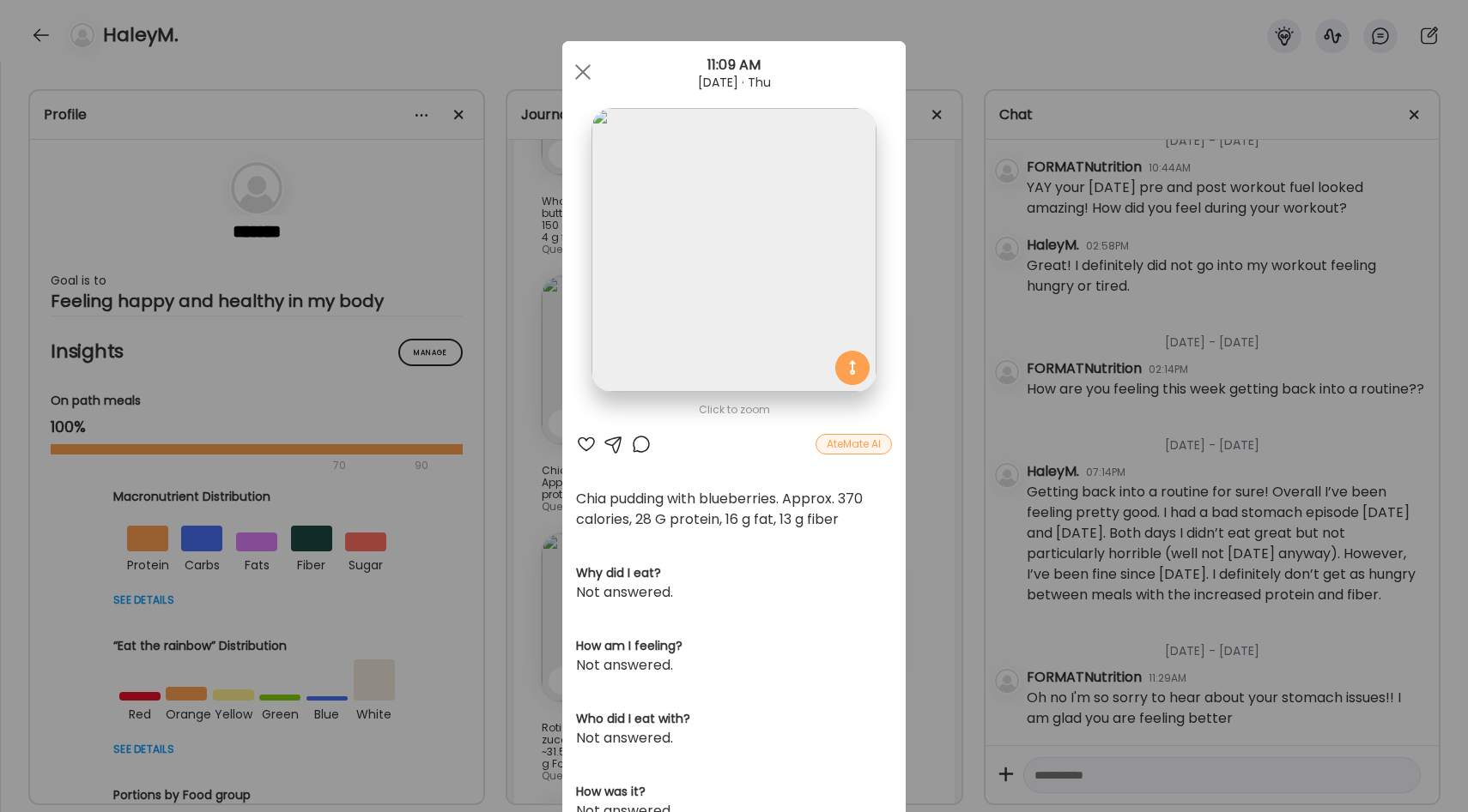
click at [920, 351] on div "Ate Coach Dashboard Wahoo! It’s official Take a moment to set up your Coach Pro…" at bounding box center [734, 406] width 1468 height 812
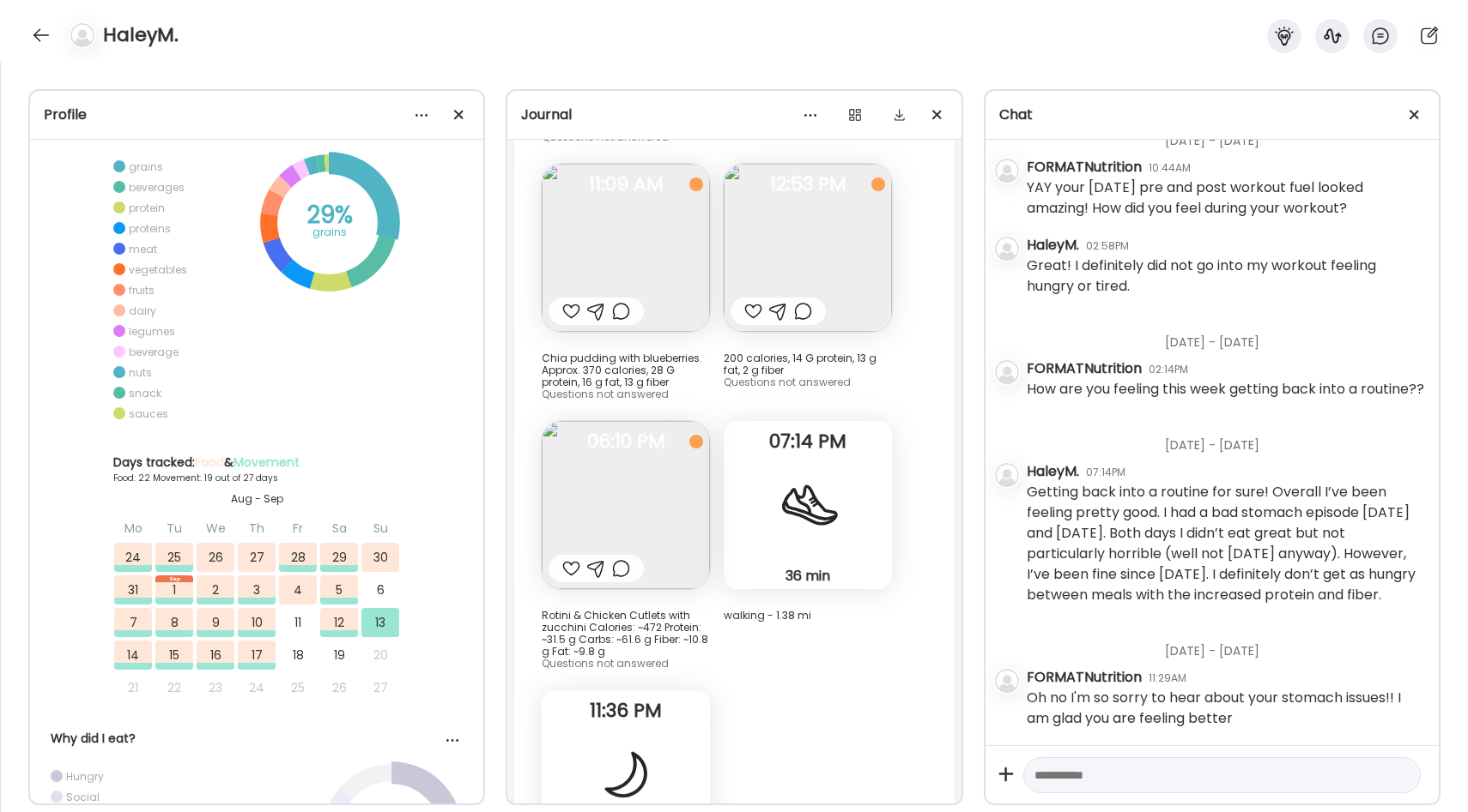
scroll to position [0, 0]
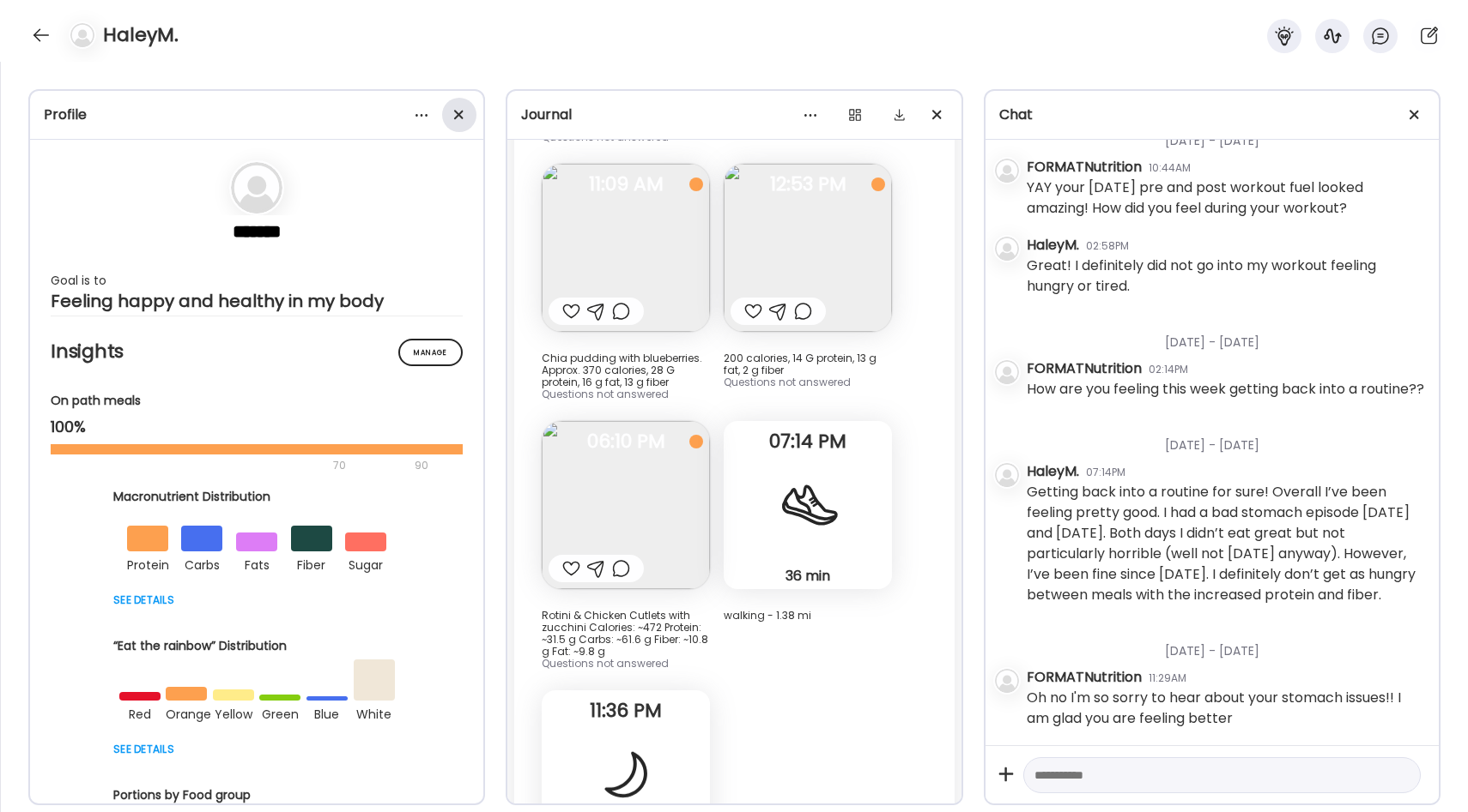
click at [450, 115] on div at bounding box center [459, 115] width 35 height 34
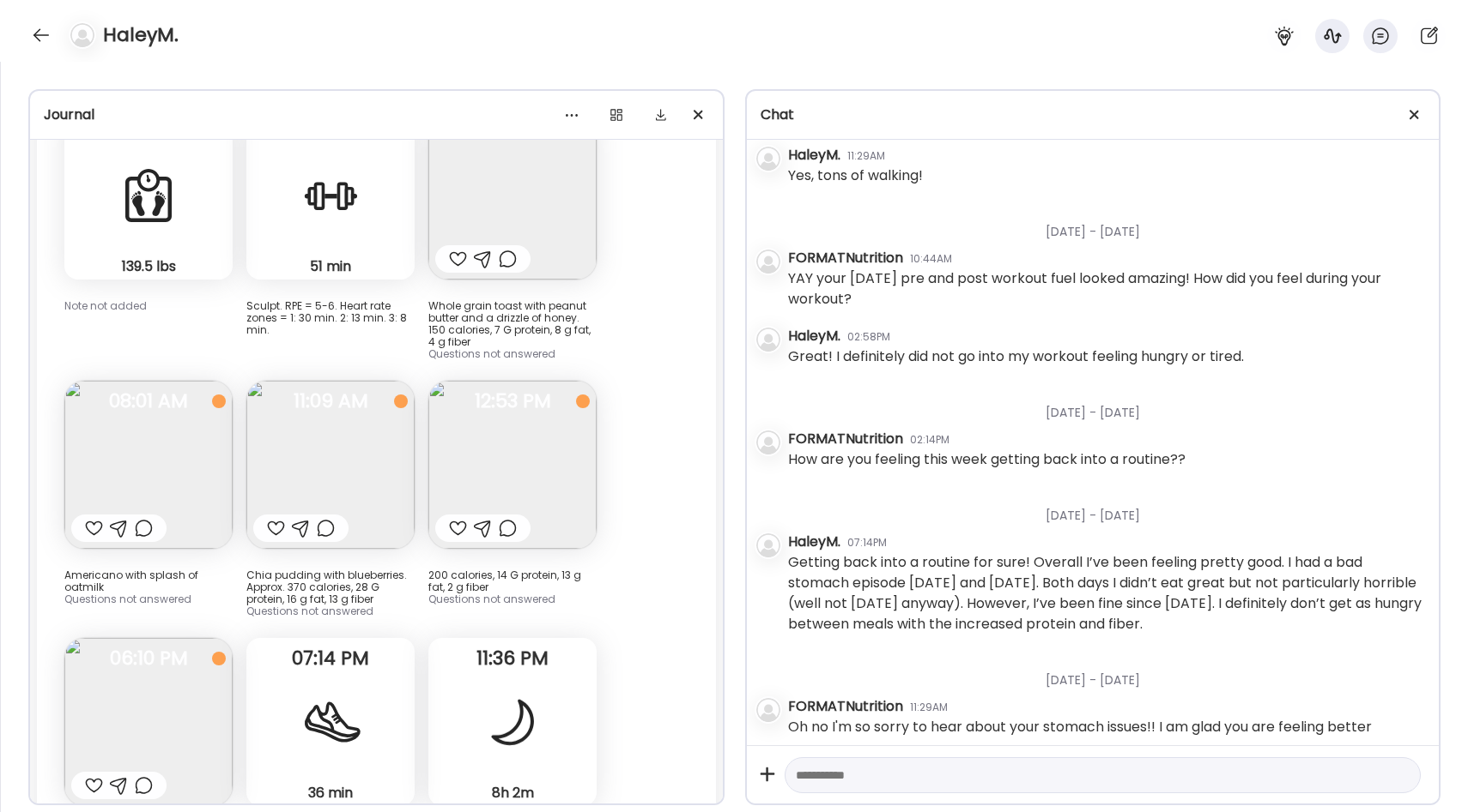
scroll to position [18910, 0]
click at [1414, 115] on span at bounding box center [1414, 114] width 9 height 9
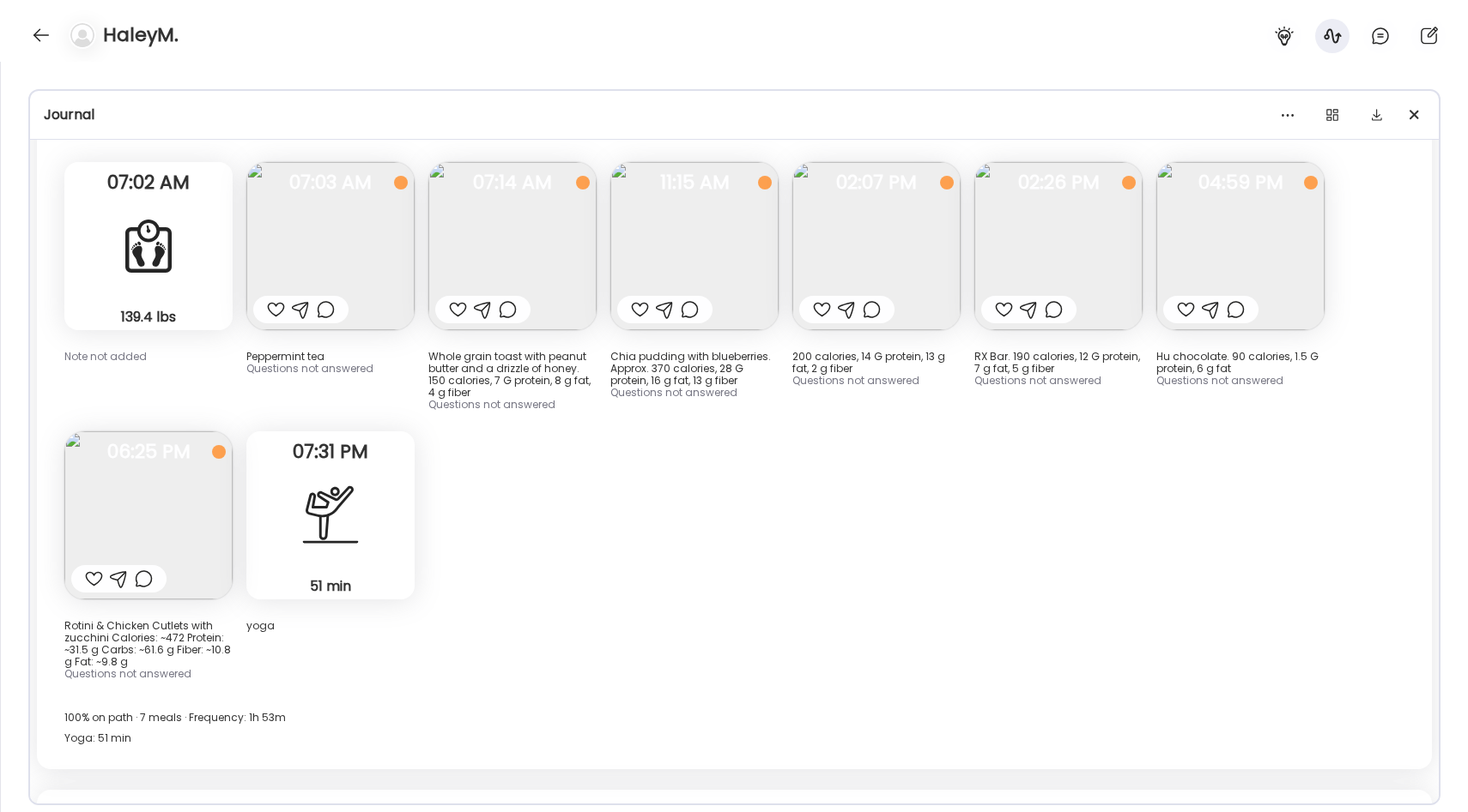
scroll to position [11818, 0]
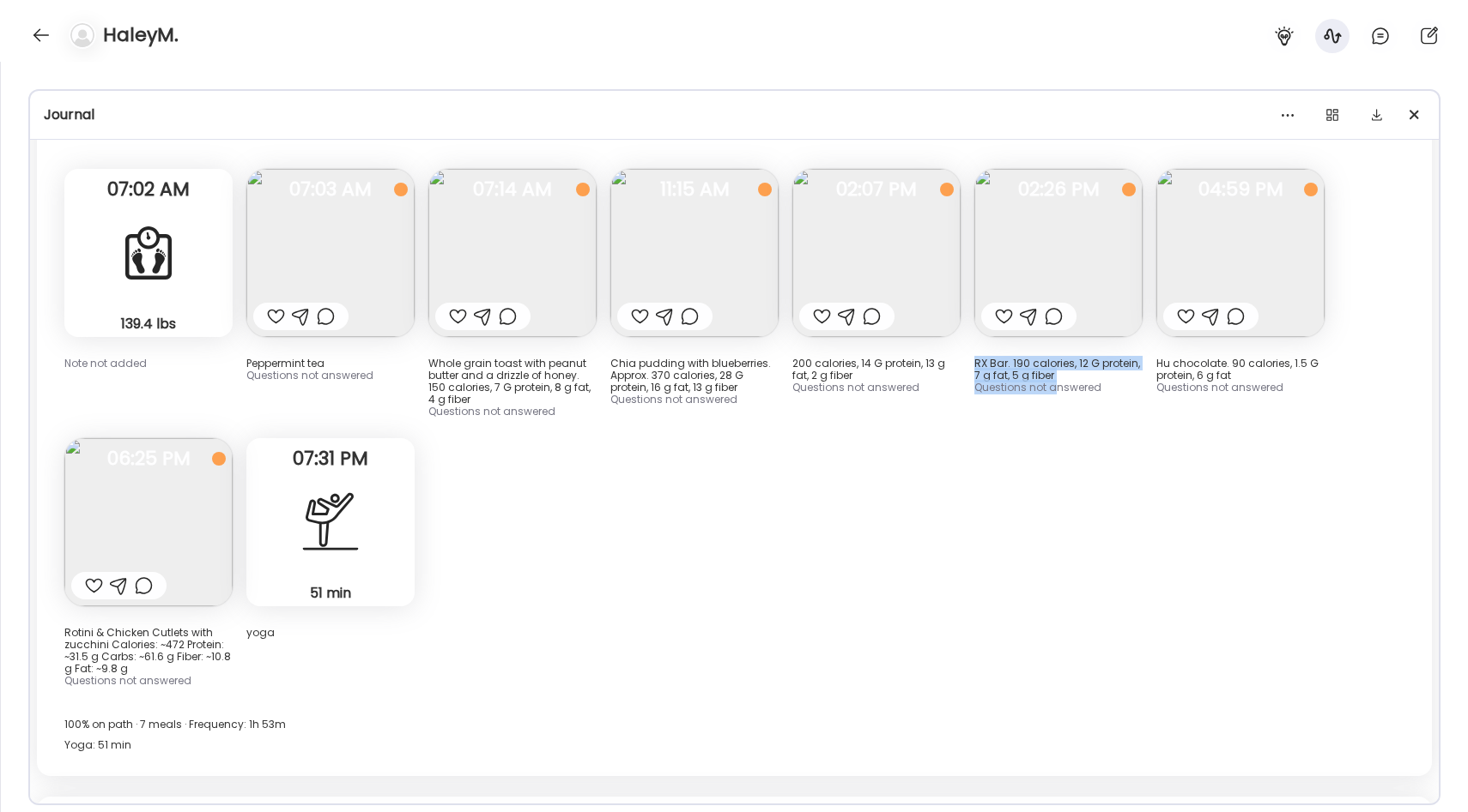
drag, startPoint x: 975, startPoint y: 366, endPoint x: 1054, endPoint y: 385, distance: 81.3
click at [1054, 385] on div "RX Bar. 190 calories, 12 G protein, 7 g fat, 5 g fiber Questions not answered" at bounding box center [1057, 365] width 168 height 57
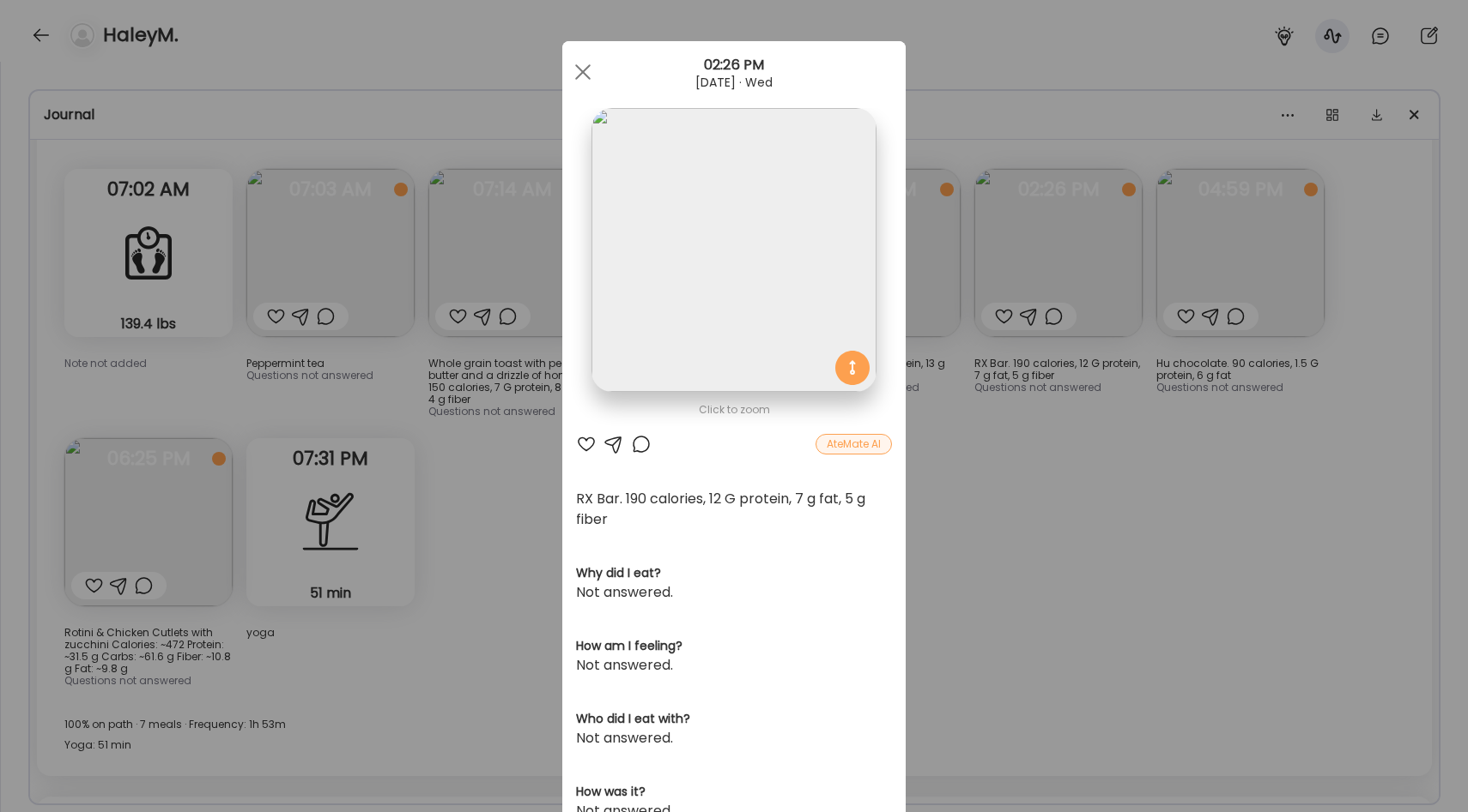
click at [997, 433] on div "Ate Coach Dashboard Wahoo! It’s official Take a moment to set up your Coach Pro…" at bounding box center [734, 406] width 1468 height 812
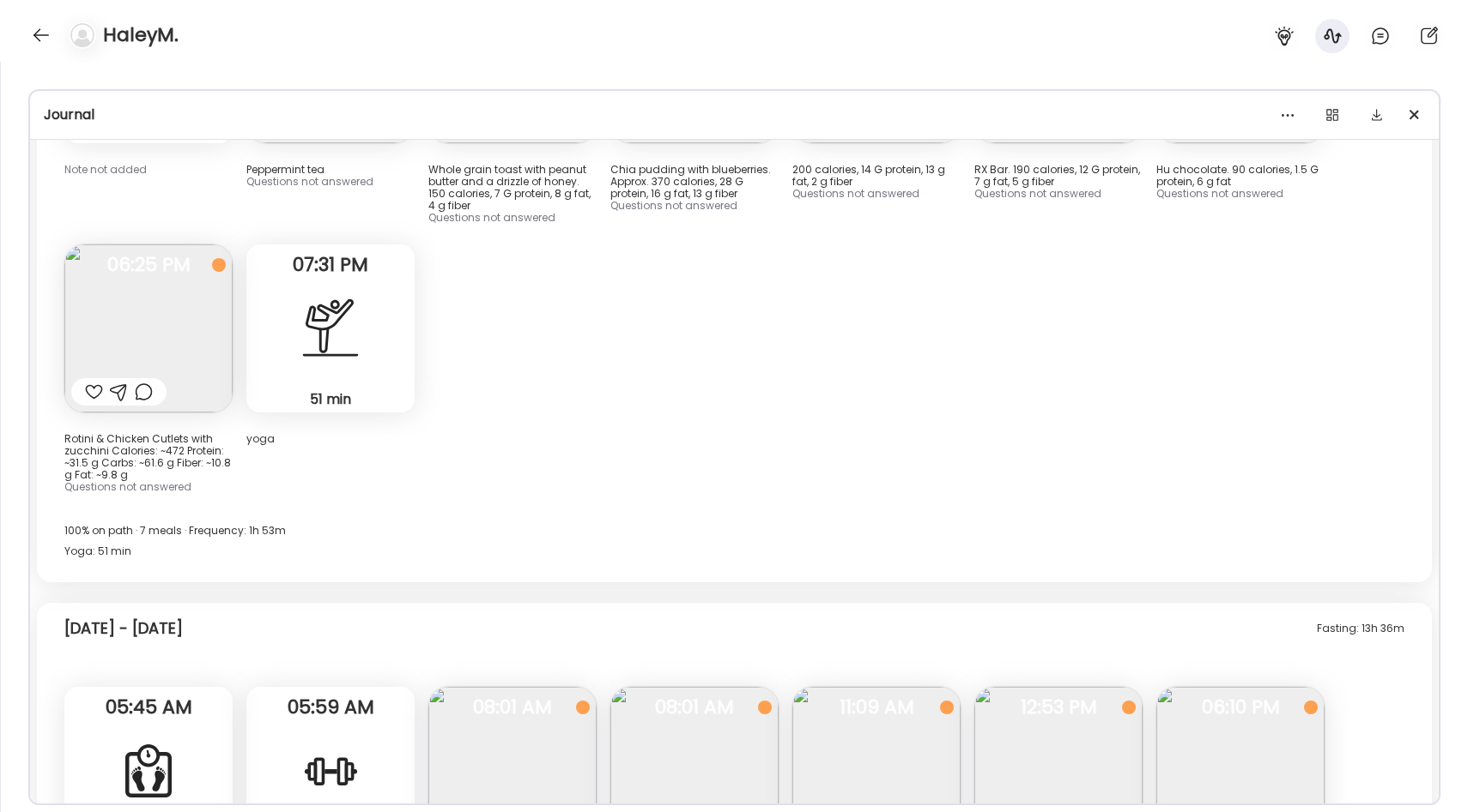
scroll to position [11980, 0]
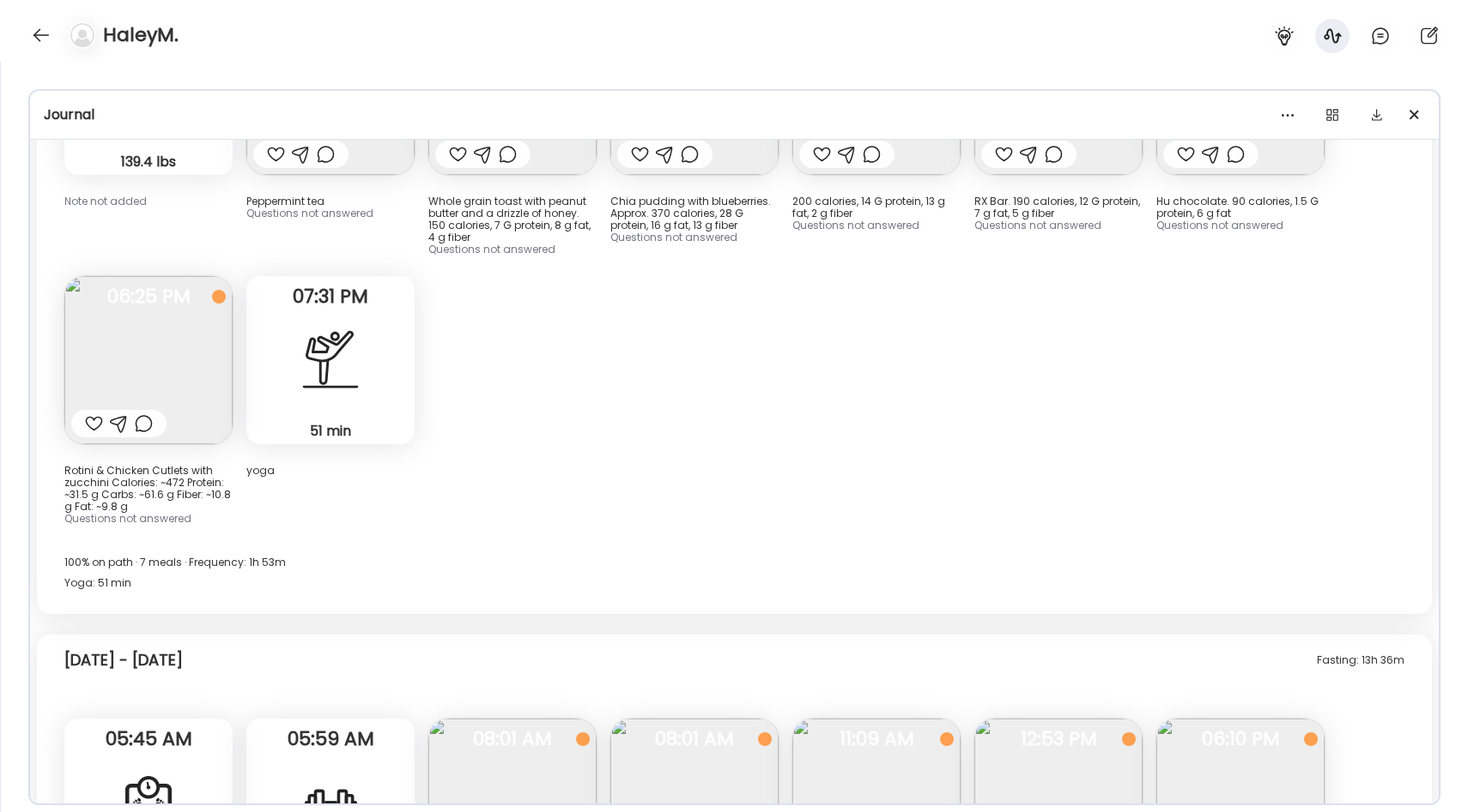
click at [187, 353] on img at bounding box center [148, 359] width 168 height 168
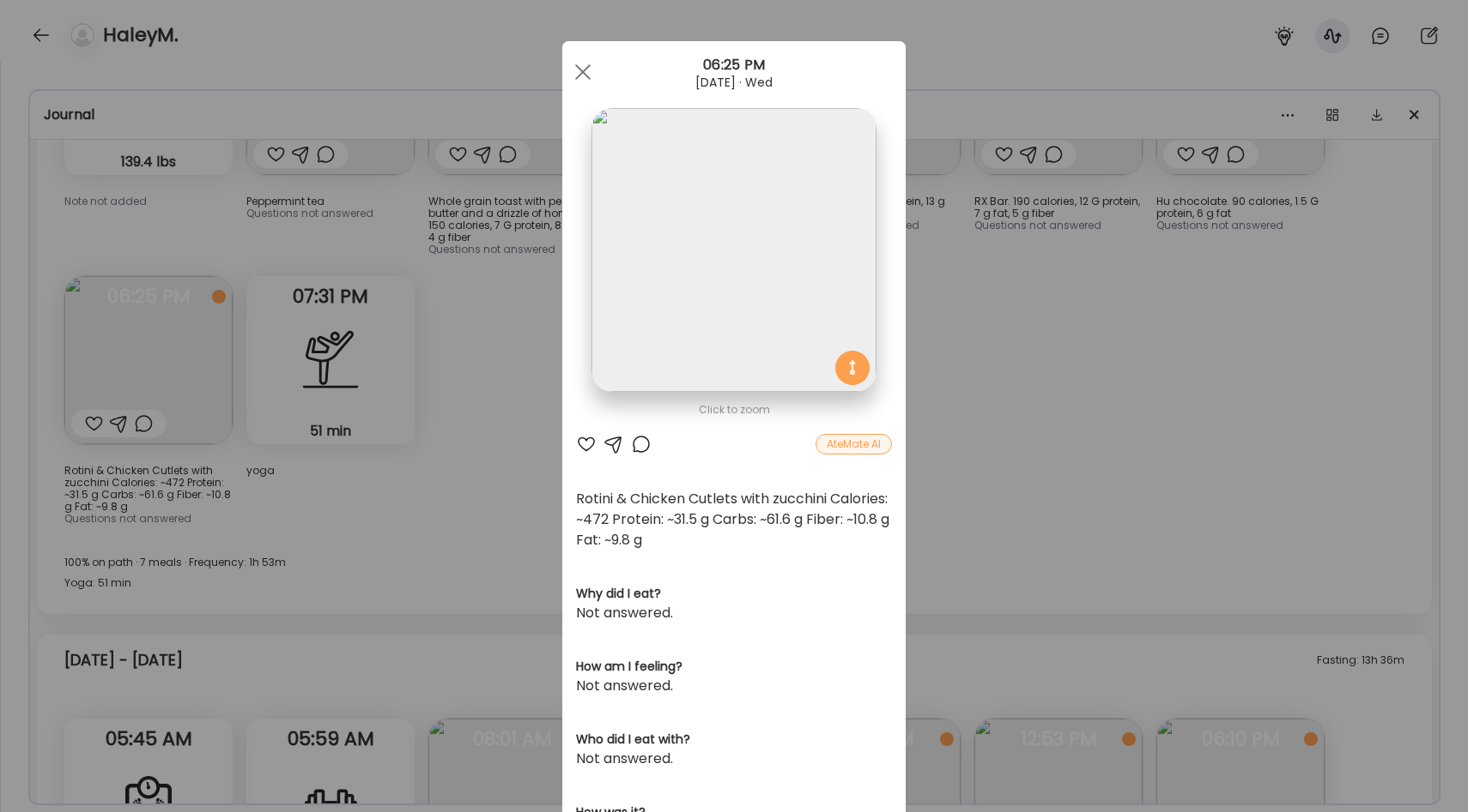
click at [554, 423] on div "Ate Coach Dashboard Wahoo! It’s official Take a moment to set up your Coach Pro…" at bounding box center [734, 406] width 1468 height 812
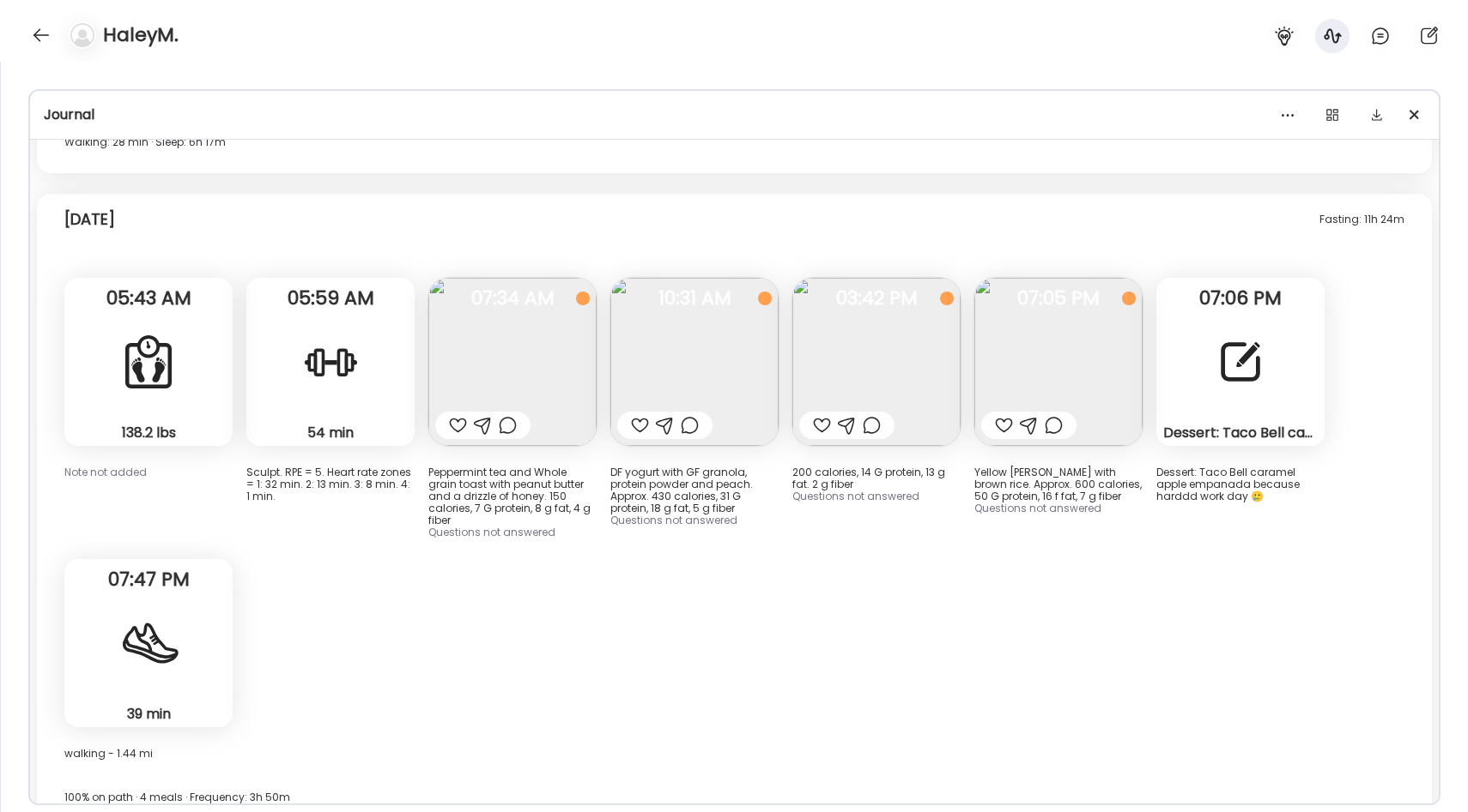
scroll to position [16089, 0]
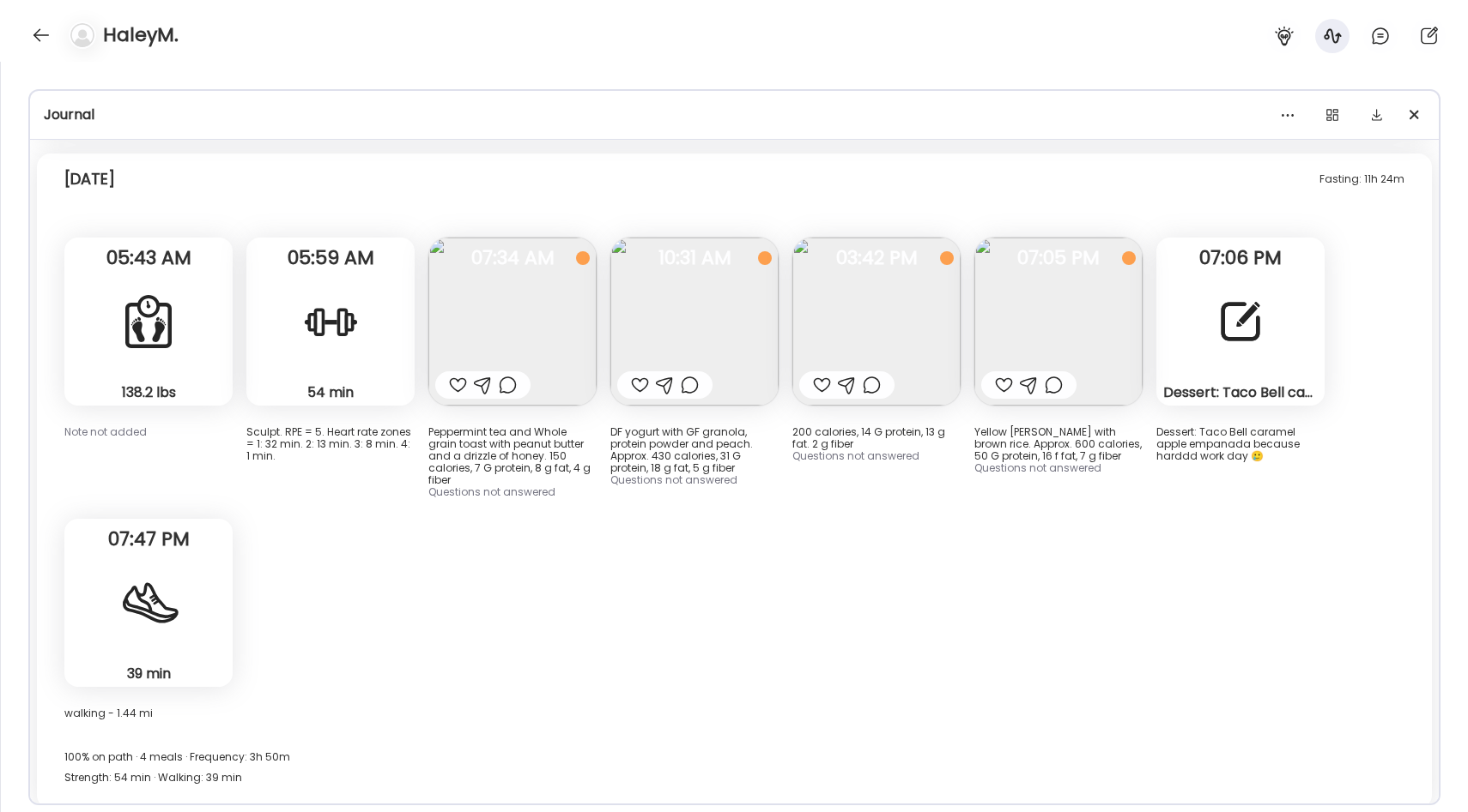
click at [1211, 336] on div at bounding box center [1240, 322] width 62 height 62
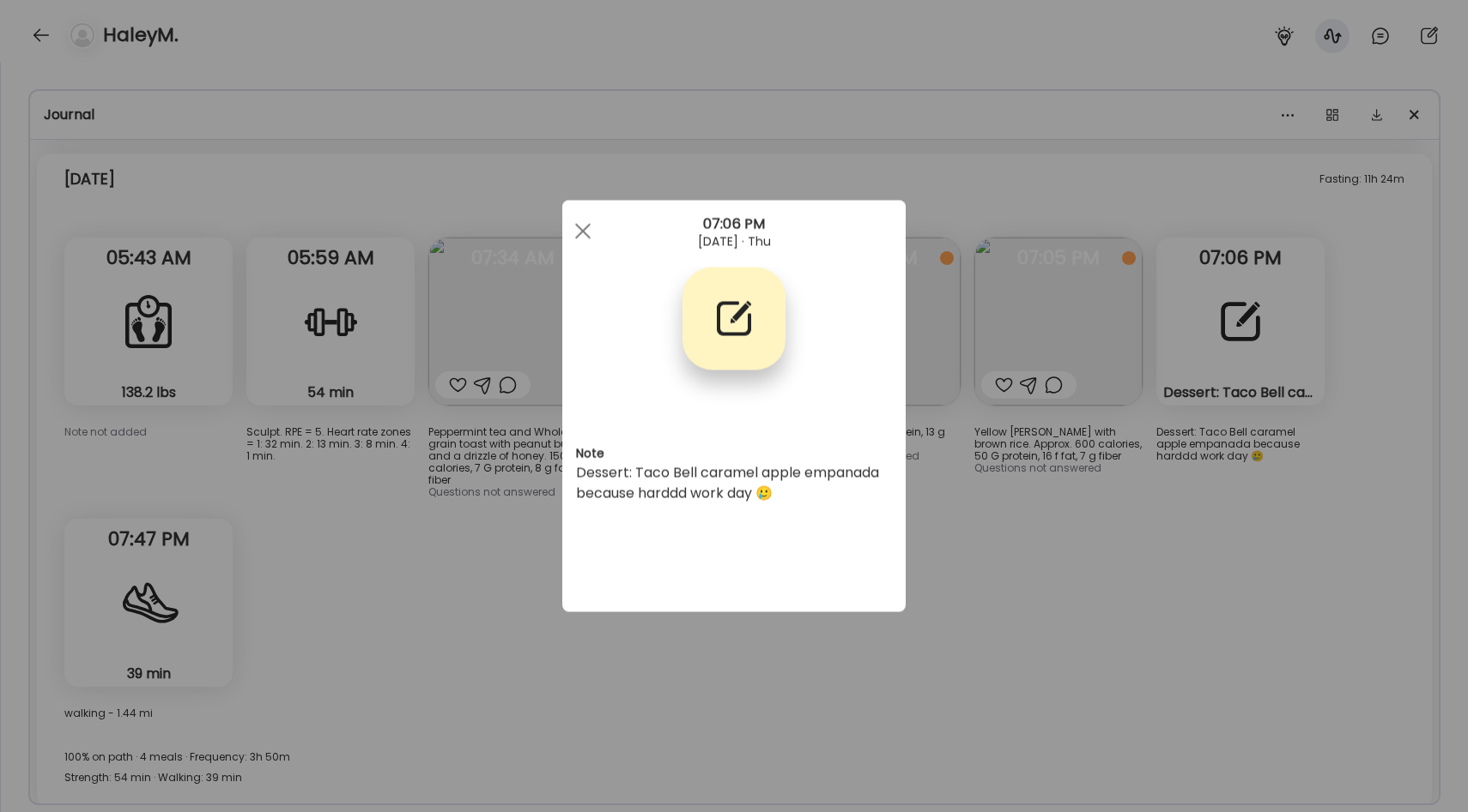
click at [1117, 583] on div "Ate Coach Dashboard Wahoo! It’s official Take a moment to set up your Coach Pro…" at bounding box center [734, 406] width 1468 height 812
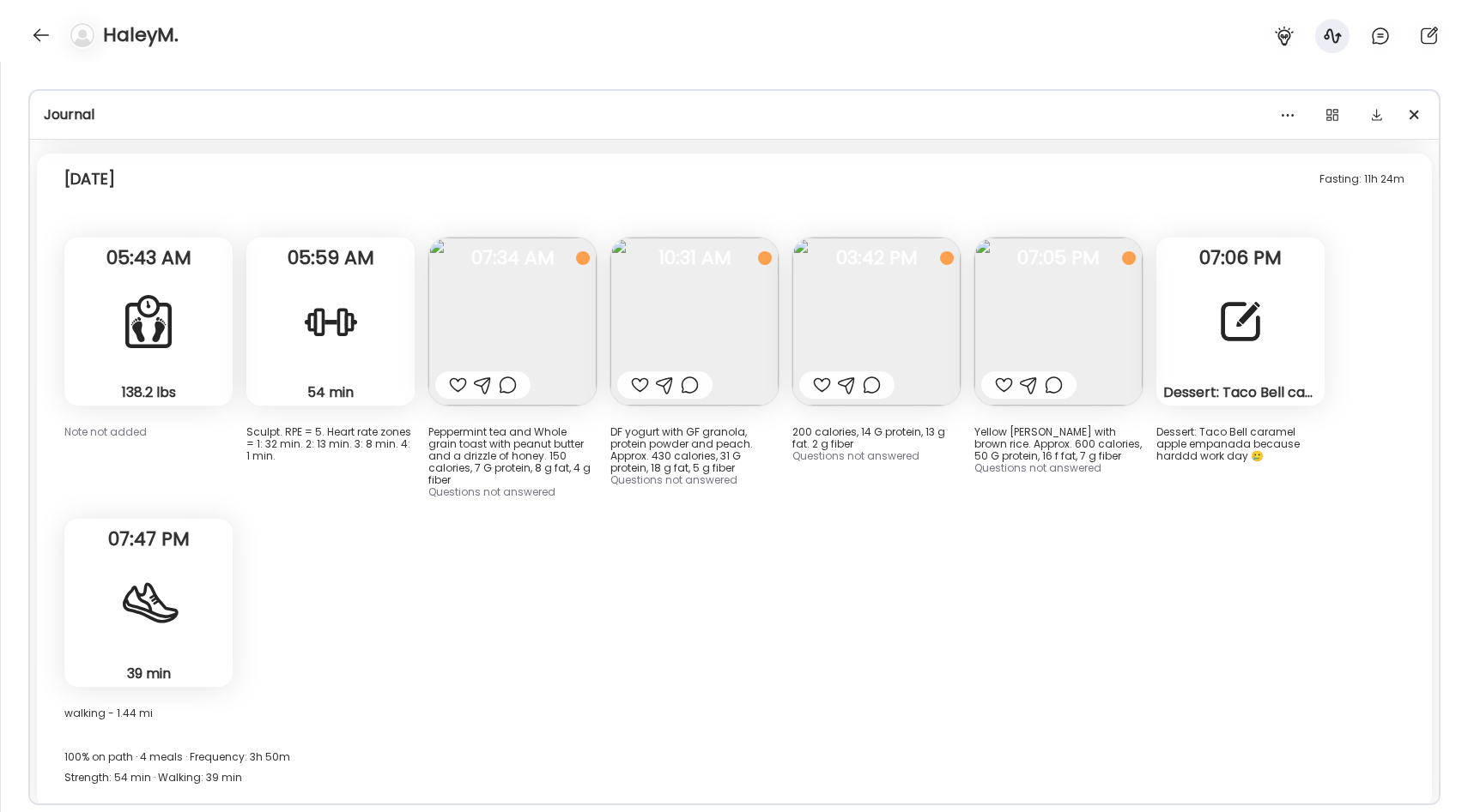
click at [1176, 333] on div "Dessert: Taco Bell caramel apple empanada because harddd work day 🥲 Note" at bounding box center [1239, 322] width 168 height 168
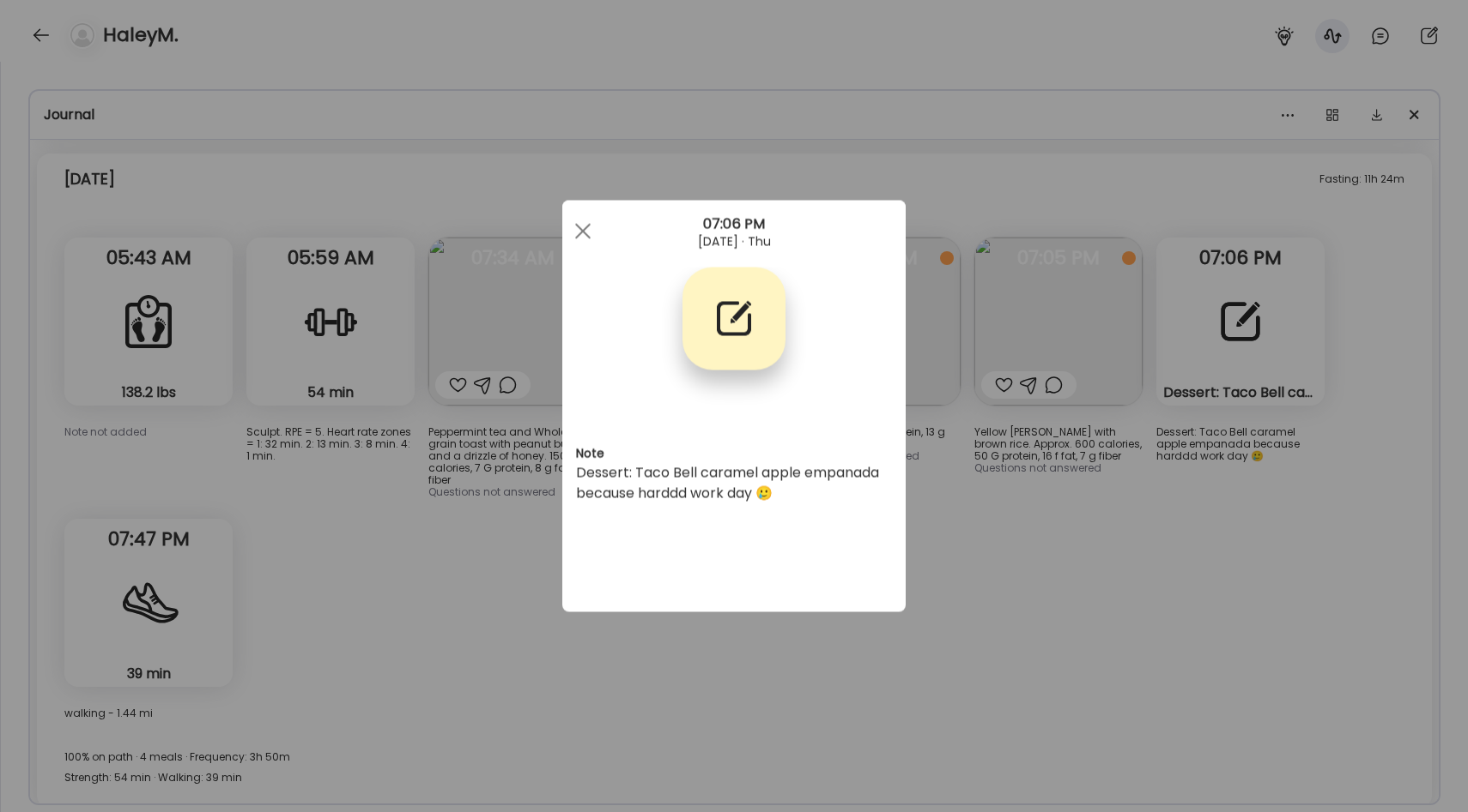
click at [988, 490] on div "Ate Coach Dashboard Wahoo! It’s official Take a moment to set up your Coach Pro…" at bounding box center [734, 406] width 1468 height 812
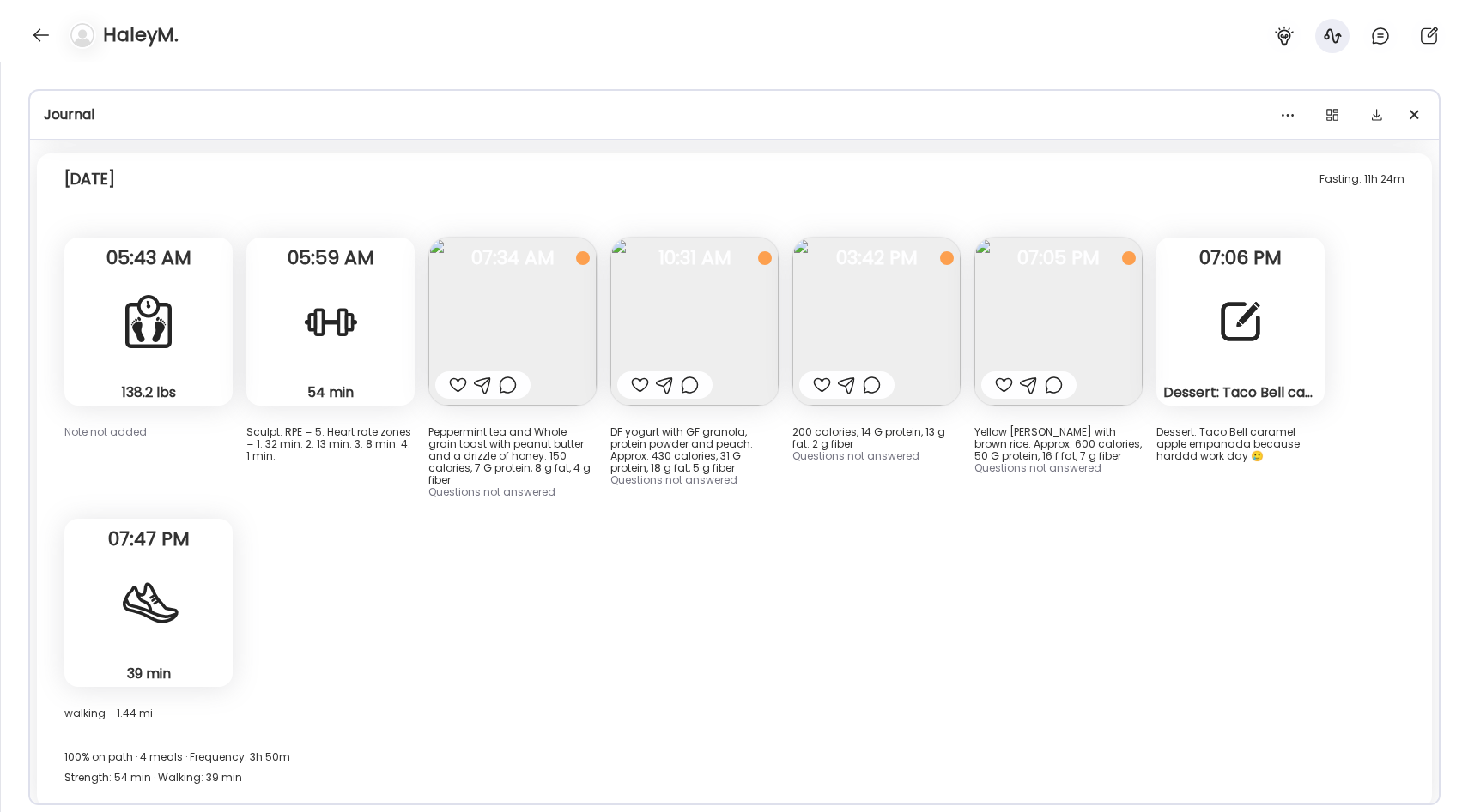
click at [1009, 325] on img at bounding box center [1057, 322] width 168 height 168
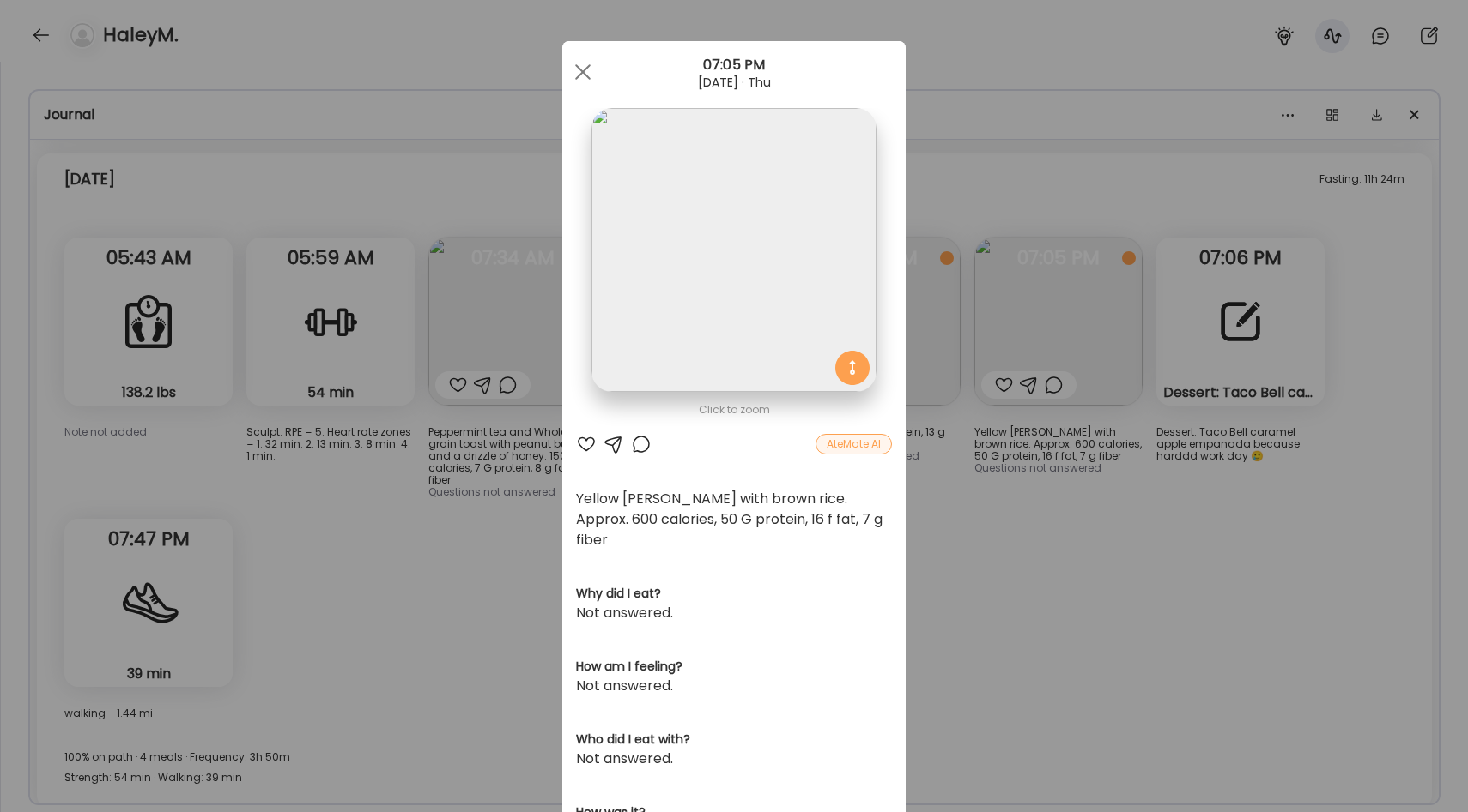
click at [957, 493] on div "Ate Coach Dashboard Wahoo! It’s official Take a moment to set up your Coach Pro…" at bounding box center [734, 406] width 1468 height 812
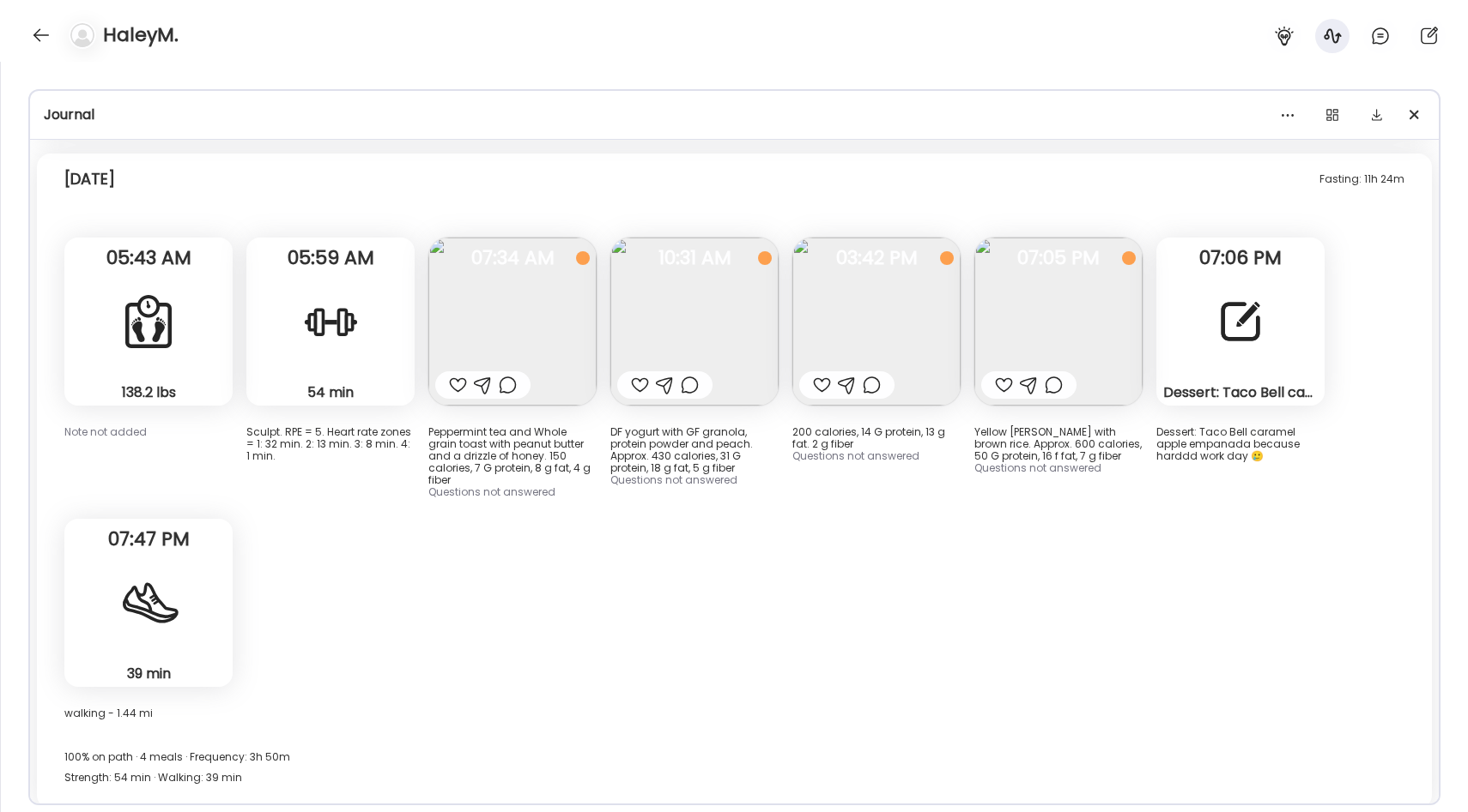
click at [997, 376] on div at bounding box center [1003, 385] width 18 height 21
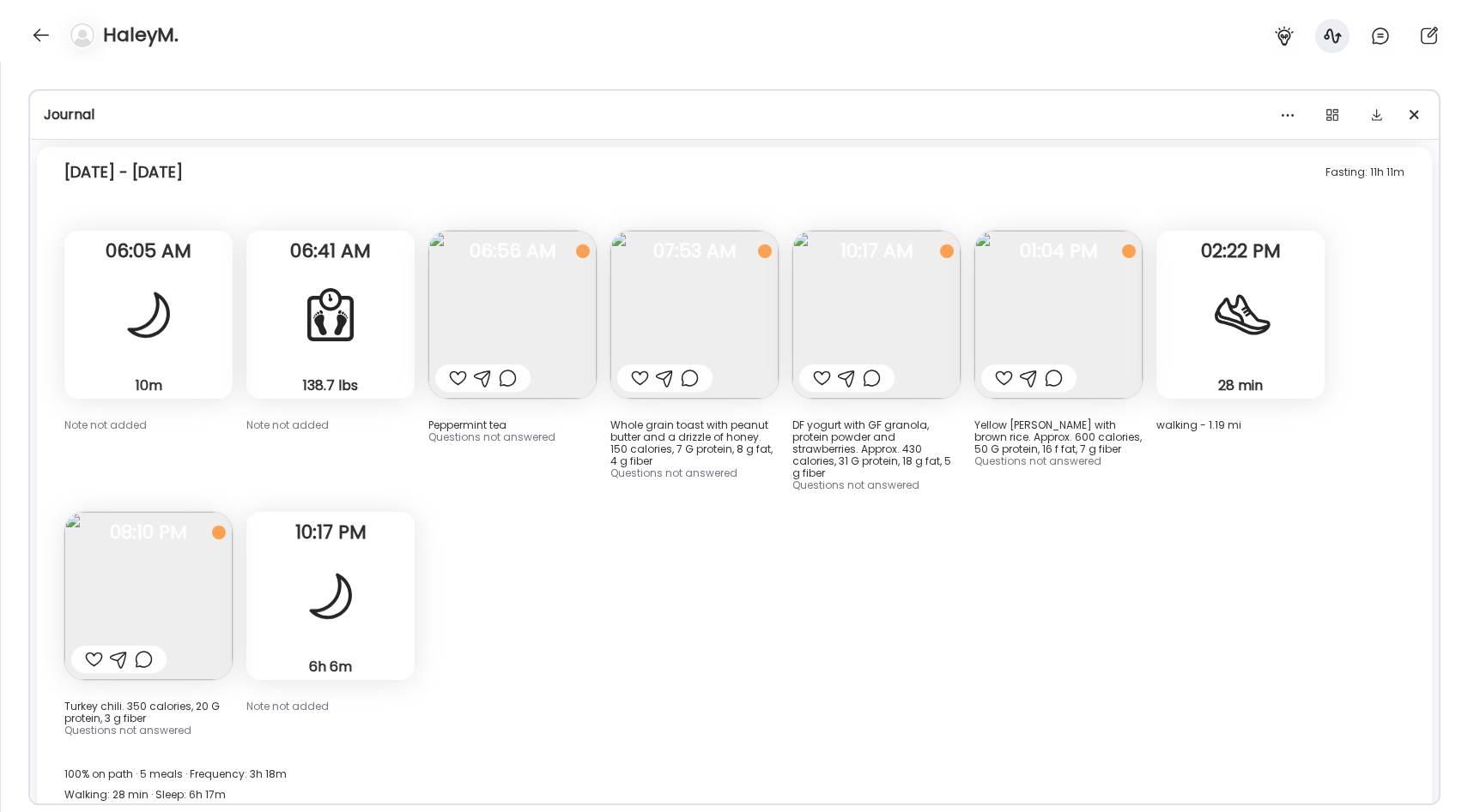
scroll to position [15471, 0]
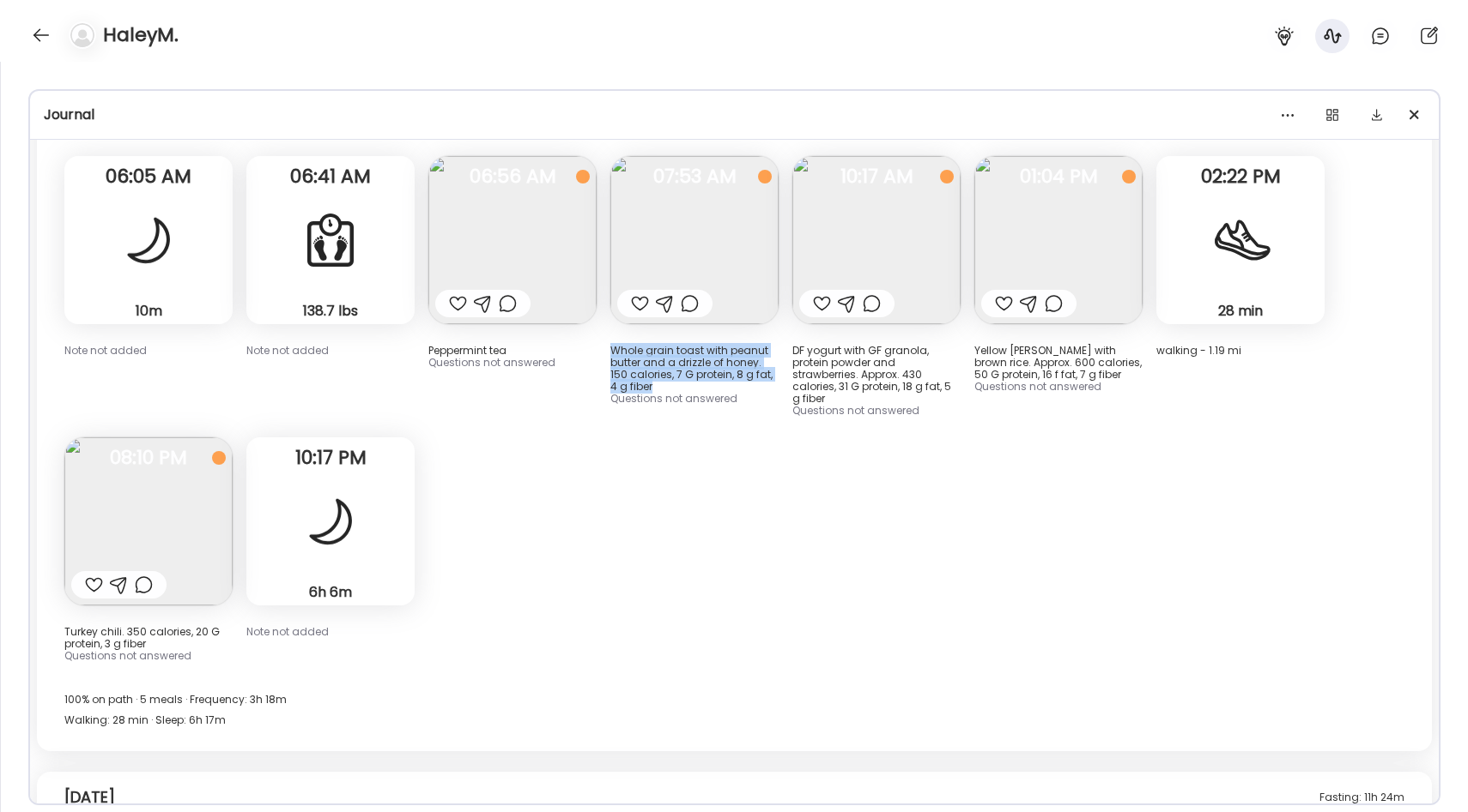
drag, startPoint x: 605, startPoint y: 328, endPoint x: 681, endPoint y: 390, distance: 98.1
click at [681, 390] on div "Fasting: 11h 11m [DATE] - [DATE] 10m Sleep Note not added 06:05 AM 138.7 lbs Bo…" at bounding box center [734, 412] width 1395 height 679
click at [681, 390] on div "Whole grain toast with peanut butter and a drizzle of honey. 150 calories, 7 G …" at bounding box center [693, 369] width 168 height 48
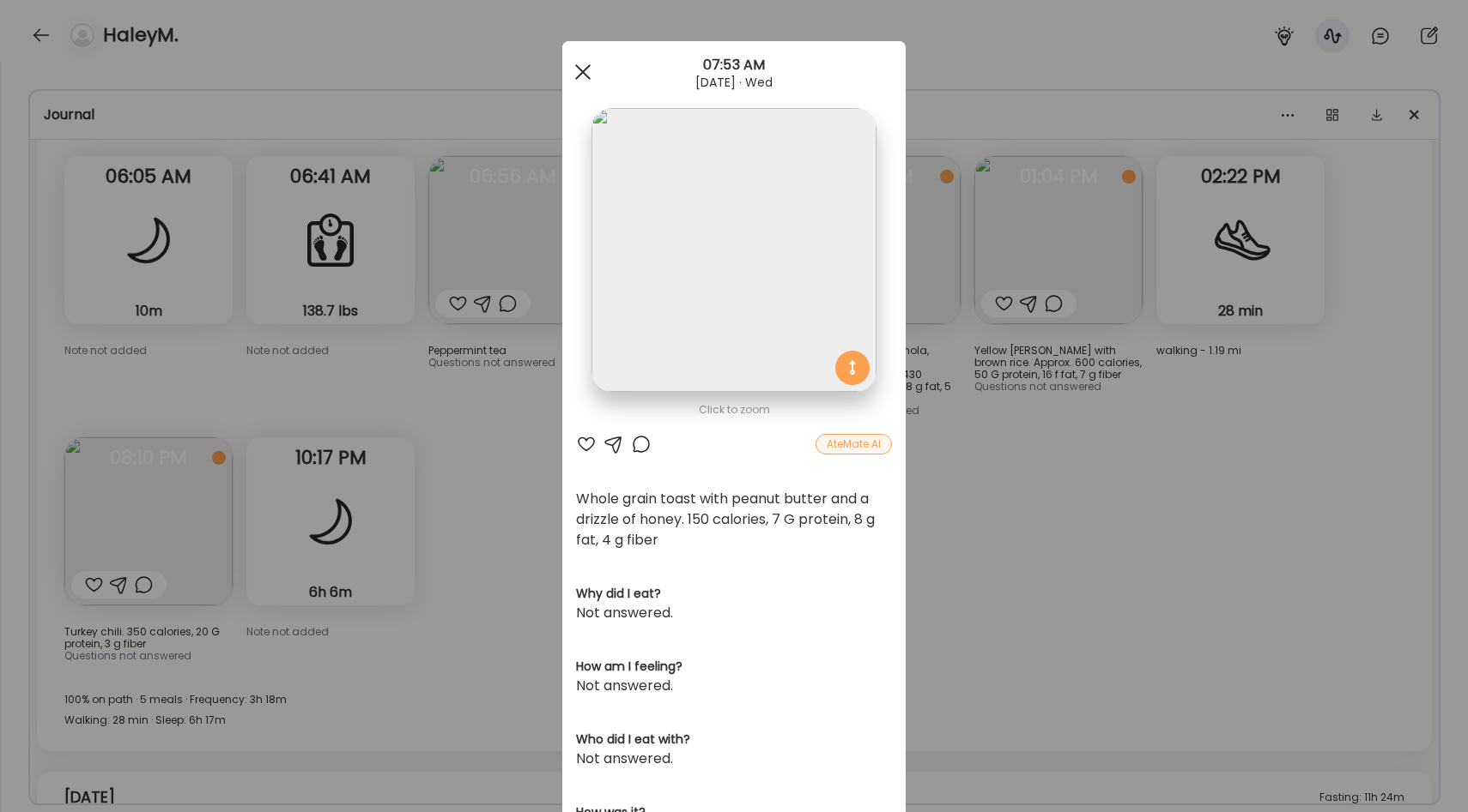
click at [580, 78] on div at bounding box center [583, 72] width 35 height 34
